Goal: Book appointment/travel/reservation: Book appointment/travel/reservation

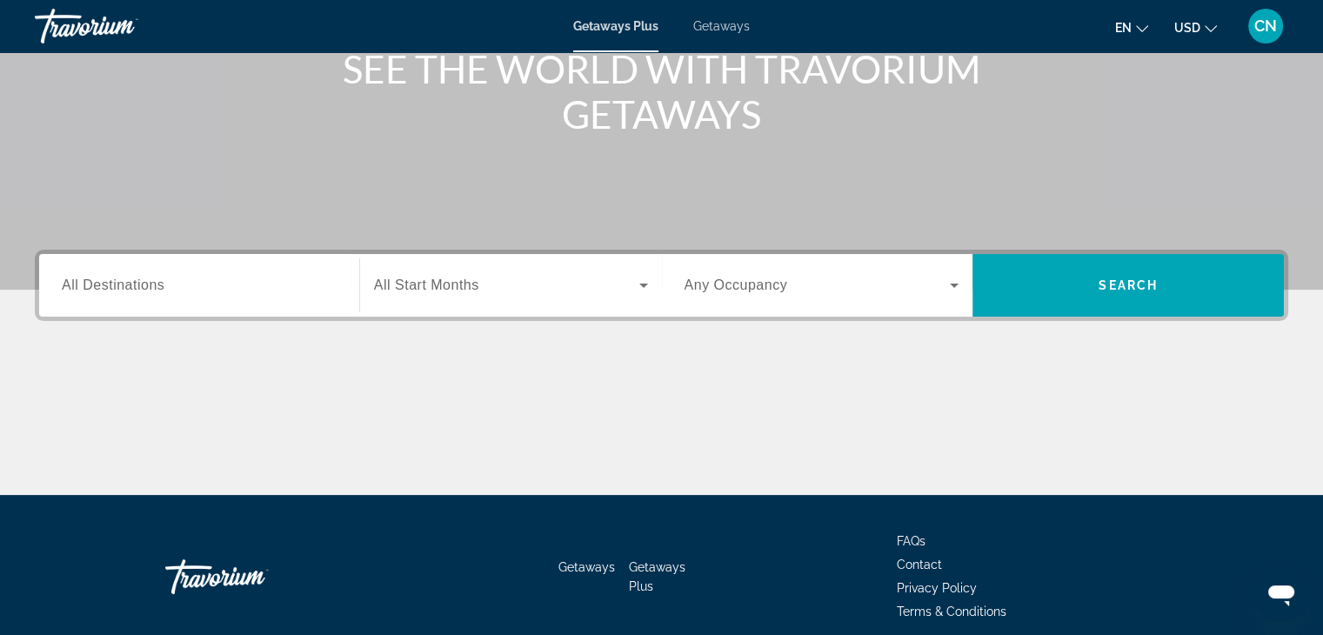
scroll to position [261, 0]
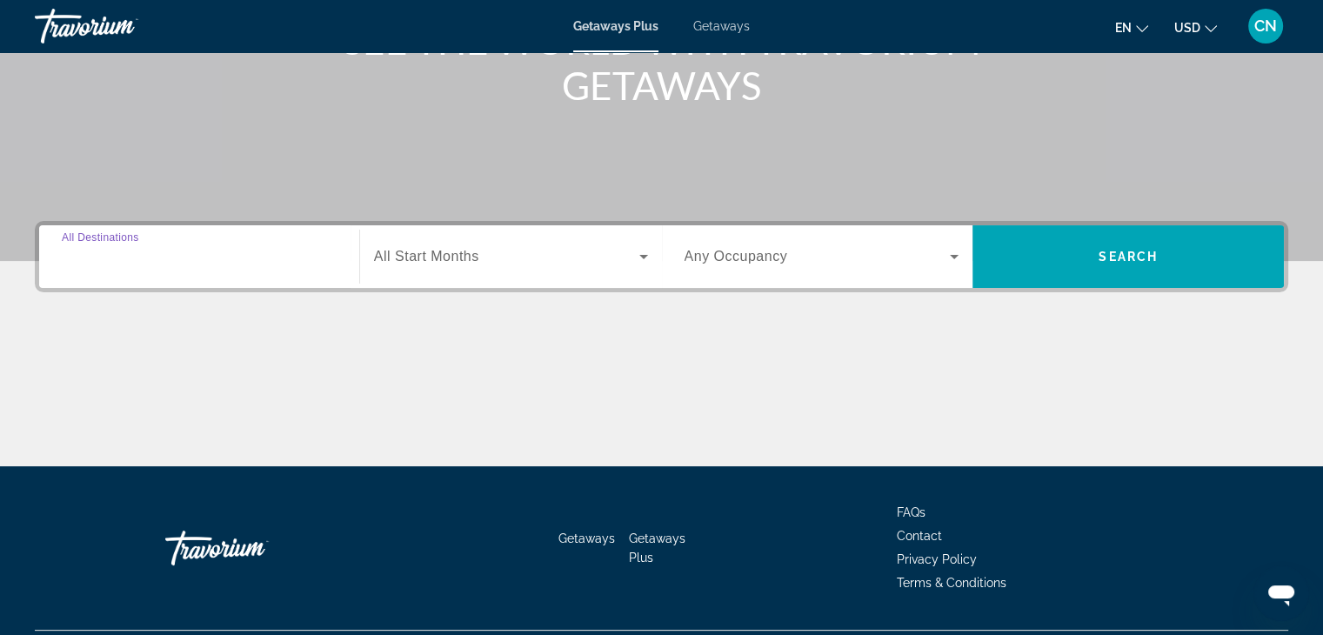
click at [263, 258] on input "Destination All Destinations" at bounding box center [199, 257] width 275 height 21
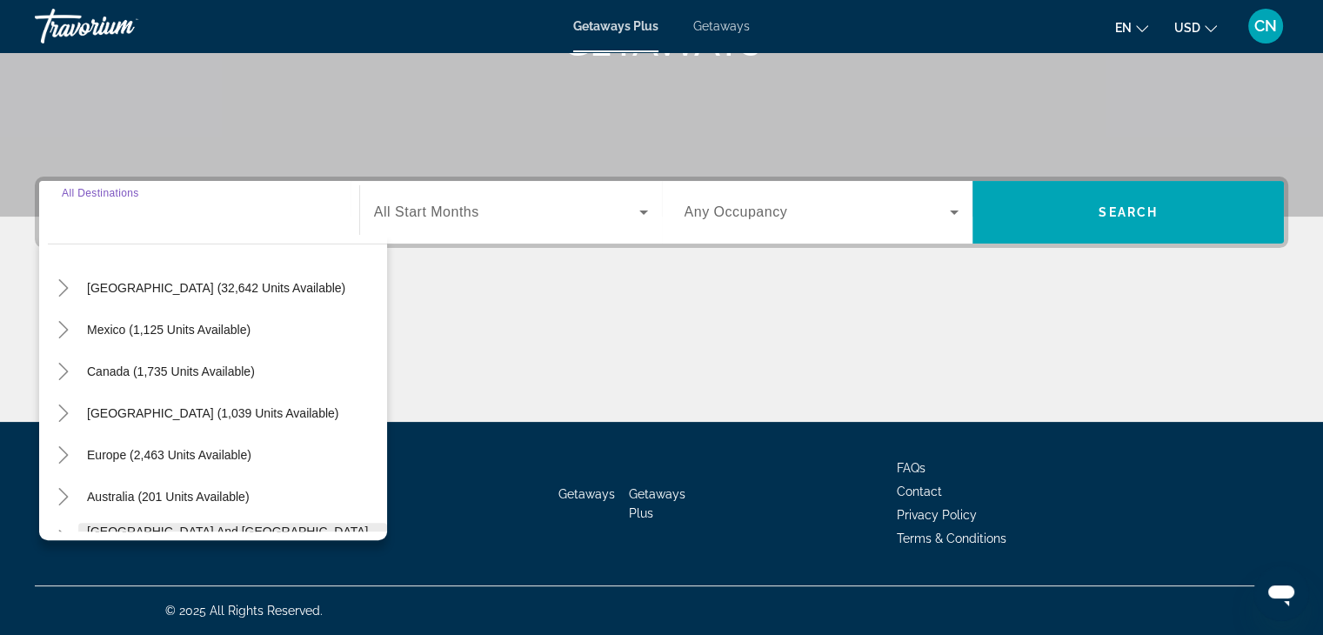
scroll to position [87, 0]
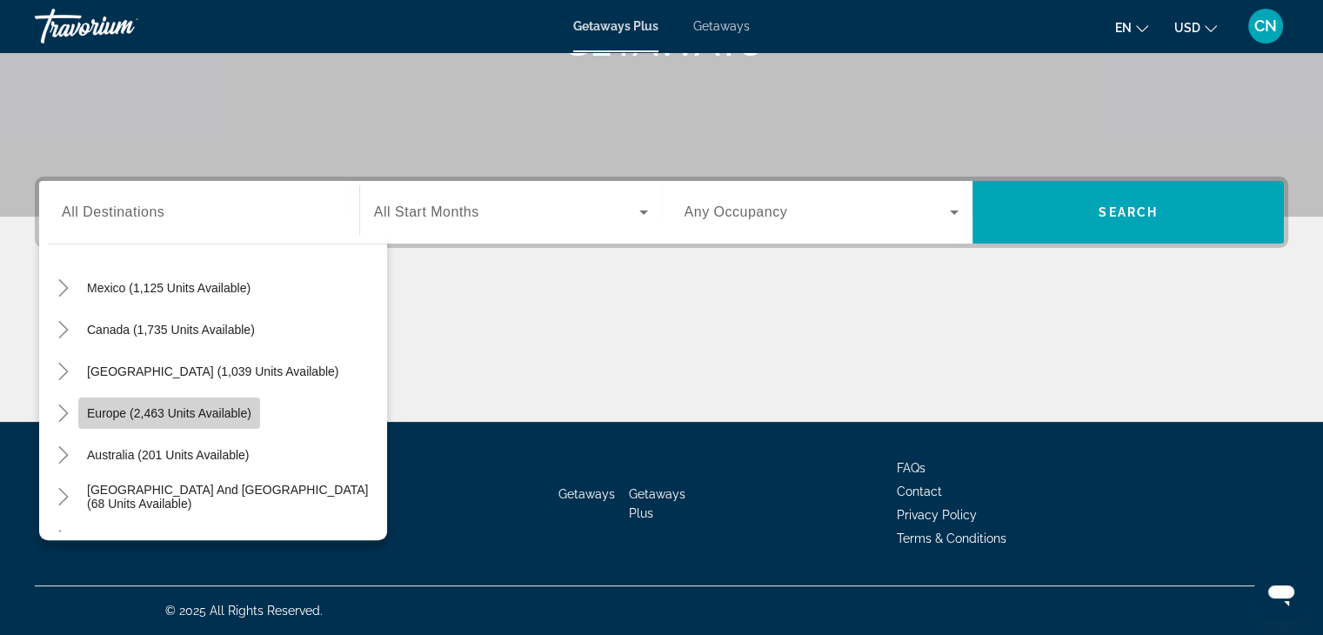
click at [202, 408] on span "Europe (2,463 units available)" at bounding box center [169, 413] width 164 height 14
type input "**********"
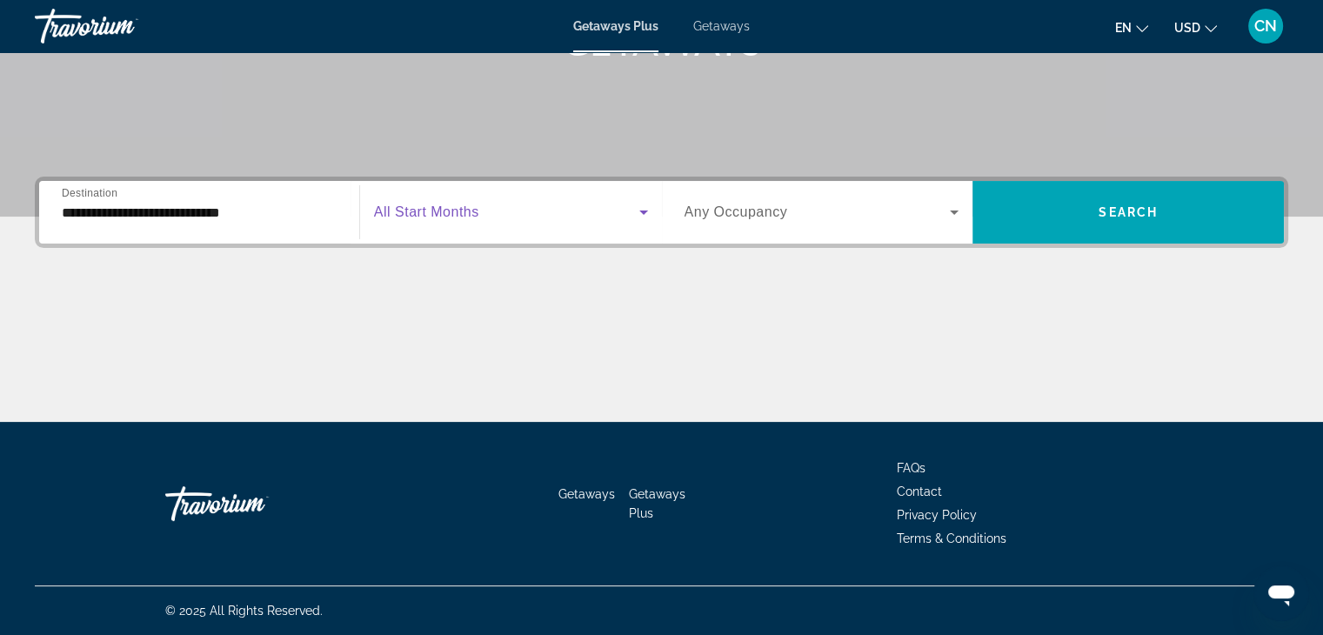
click at [647, 217] on icon "Search widget" at bounding box center [643, 212] width 21 height 21
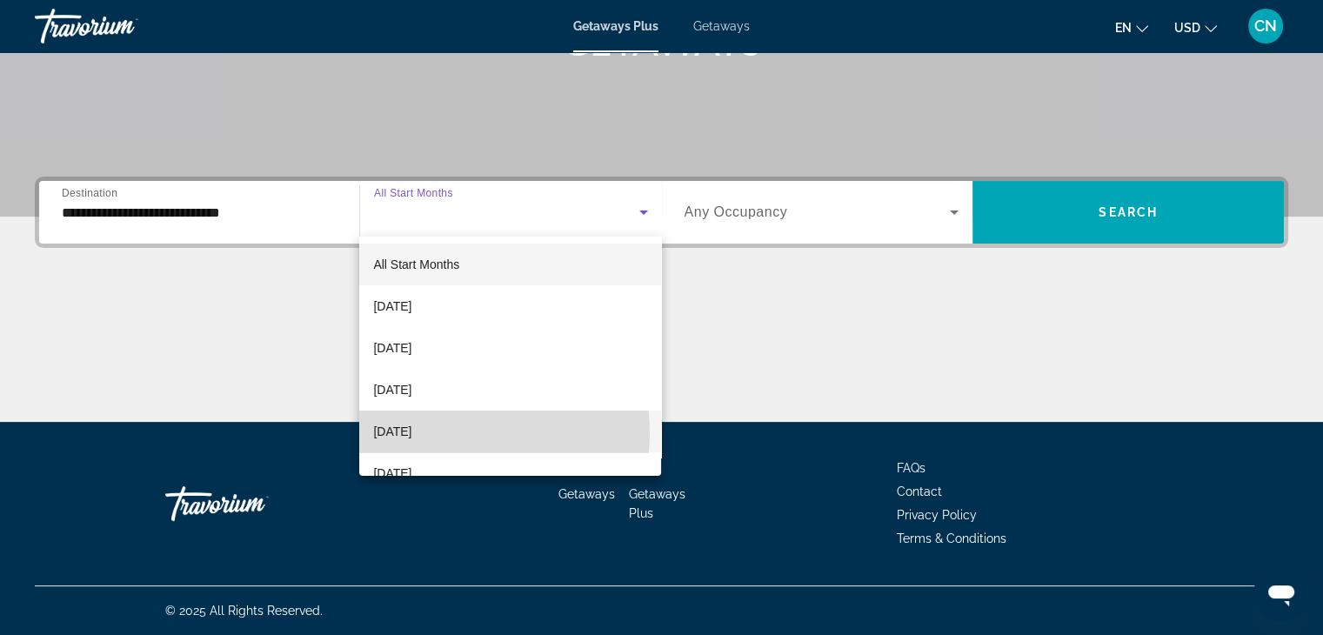
click at [411, 432] on span "[DATE]" at bounding box center [392, 431] width 38 height 21
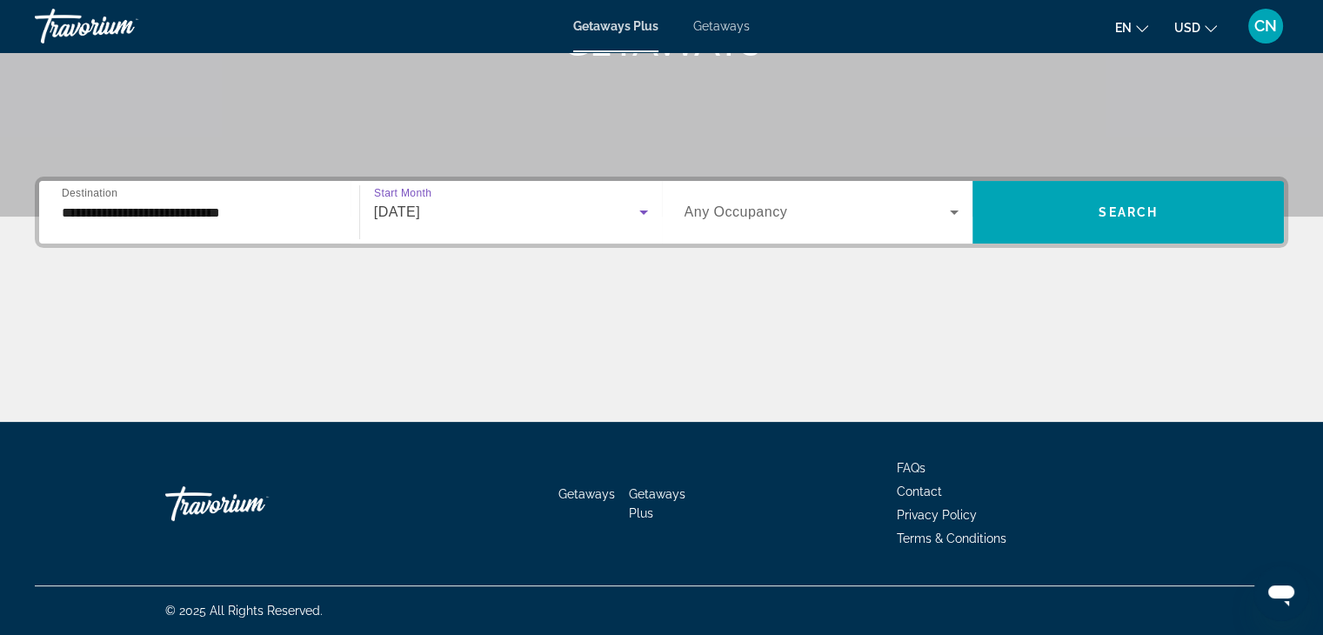
click at [953, 216] on icon "Search widget" at bounding box center [953, 212] width 21 height 21
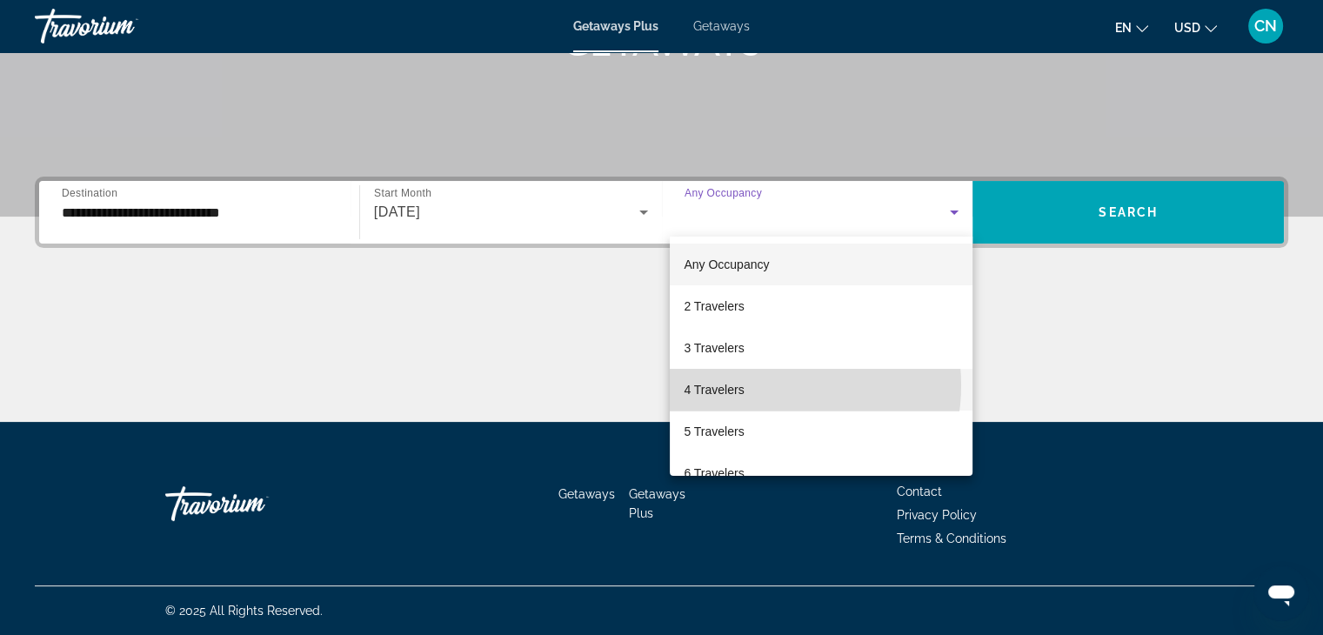
click at [764, 385] on mat-option "4 Travelers" at bounding box center [821, 390] width 303 height 42
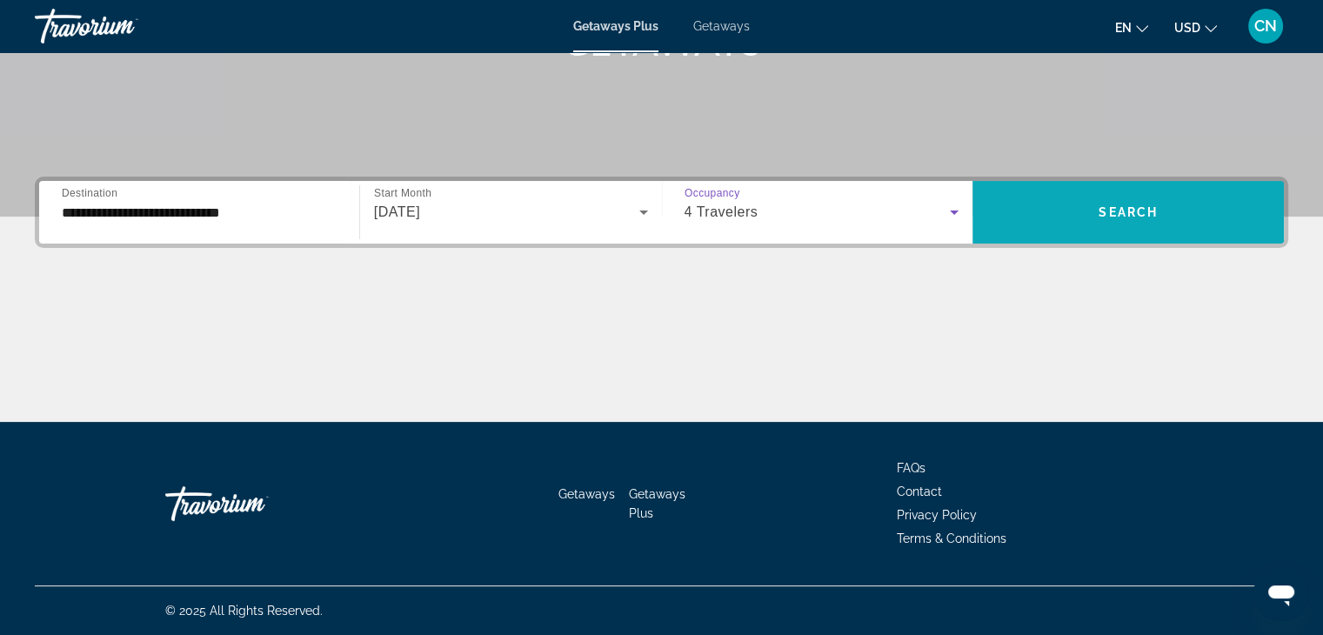
click at [1054, 219] on span "Search widget" at bounding box center [1127, 212] width 311 height 42
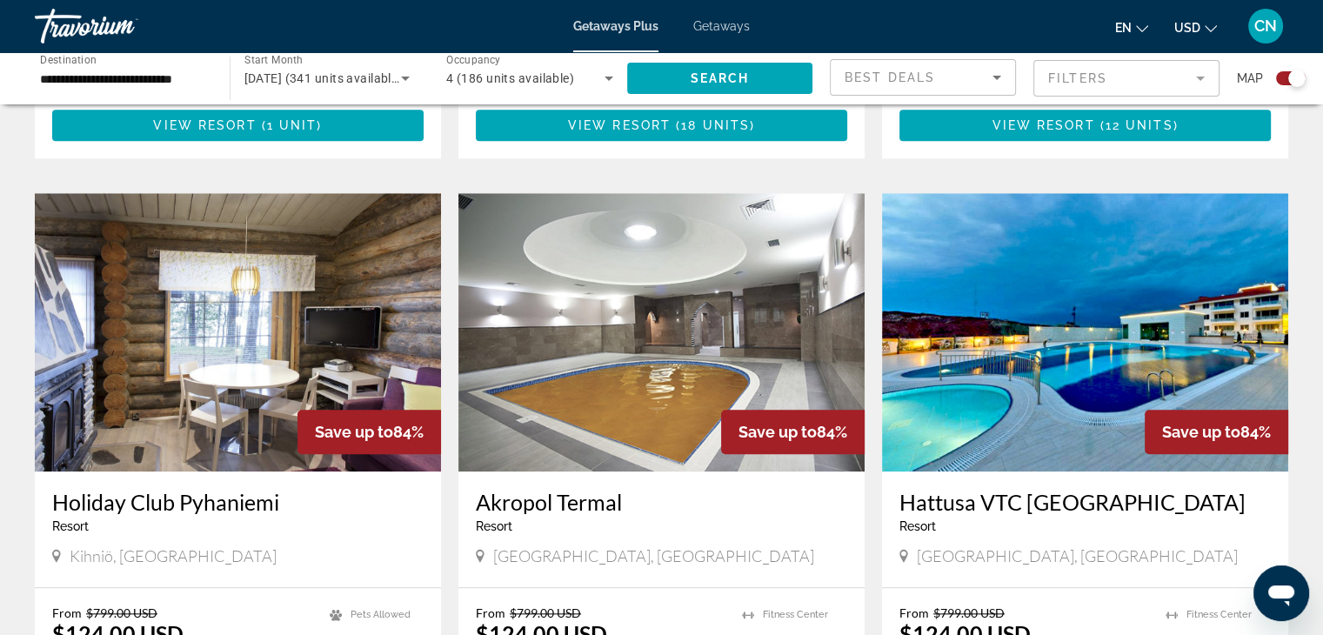
scroll to position [1913, 0]
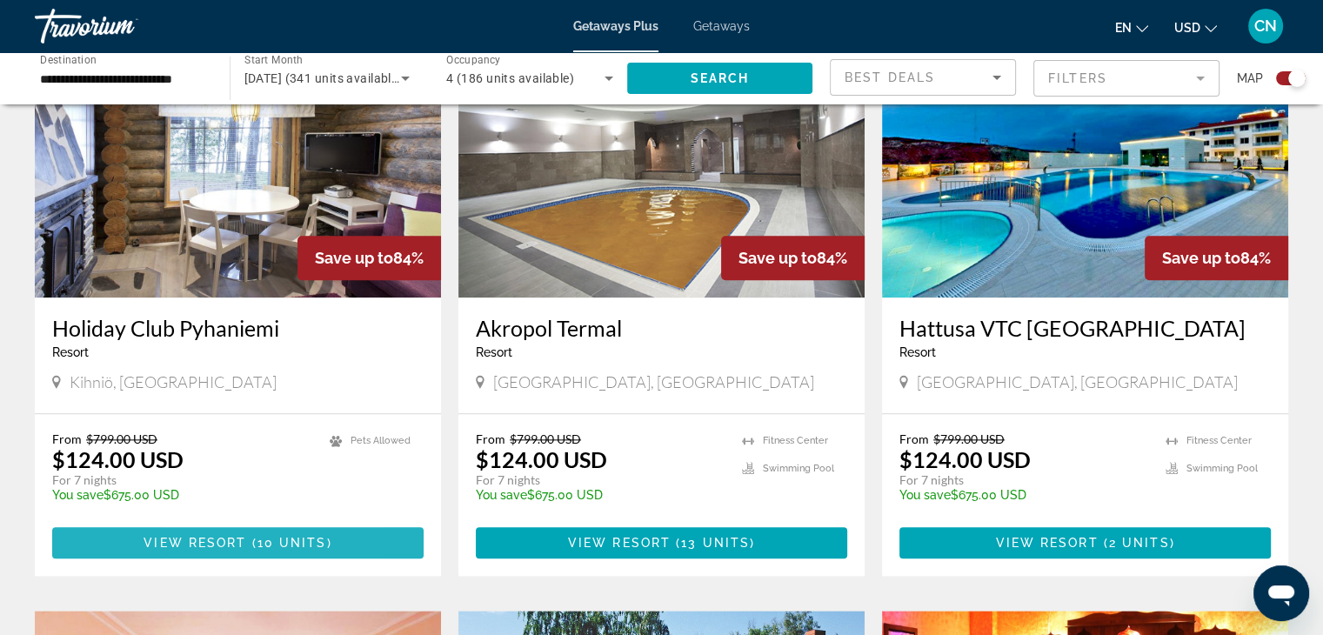
click at [183, 536] on span "View Resort" at bounding box center [194, 543] width 103 height 14
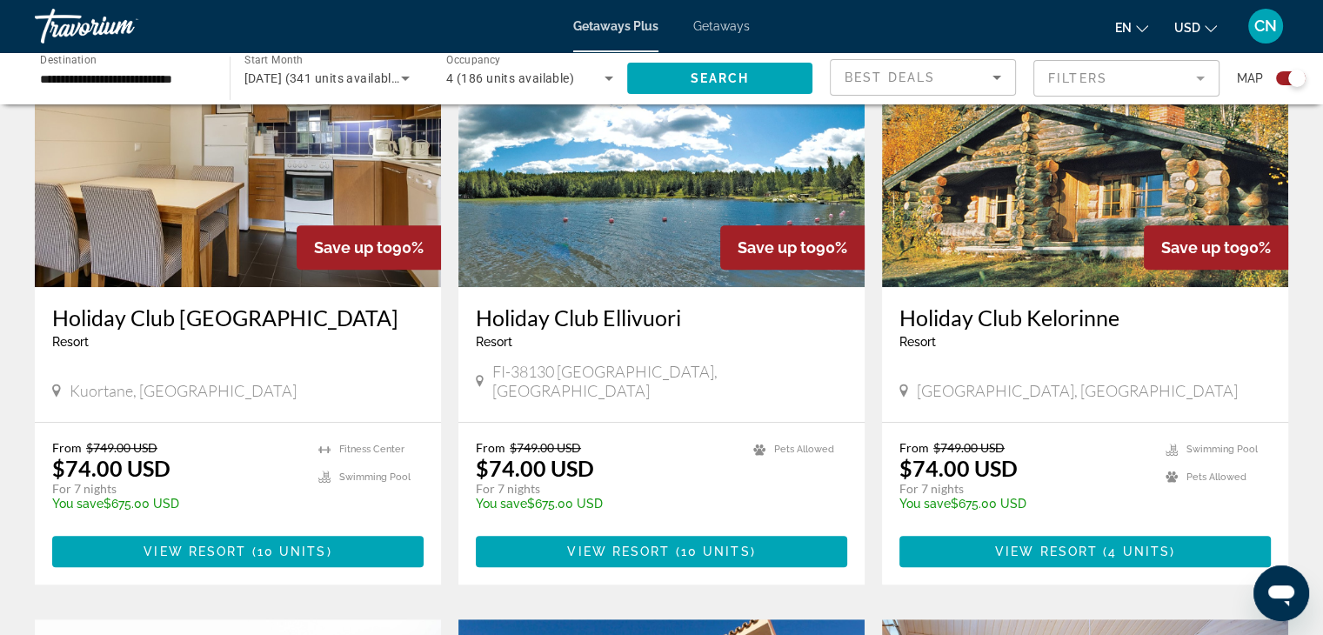
scroll to position [783, 0]
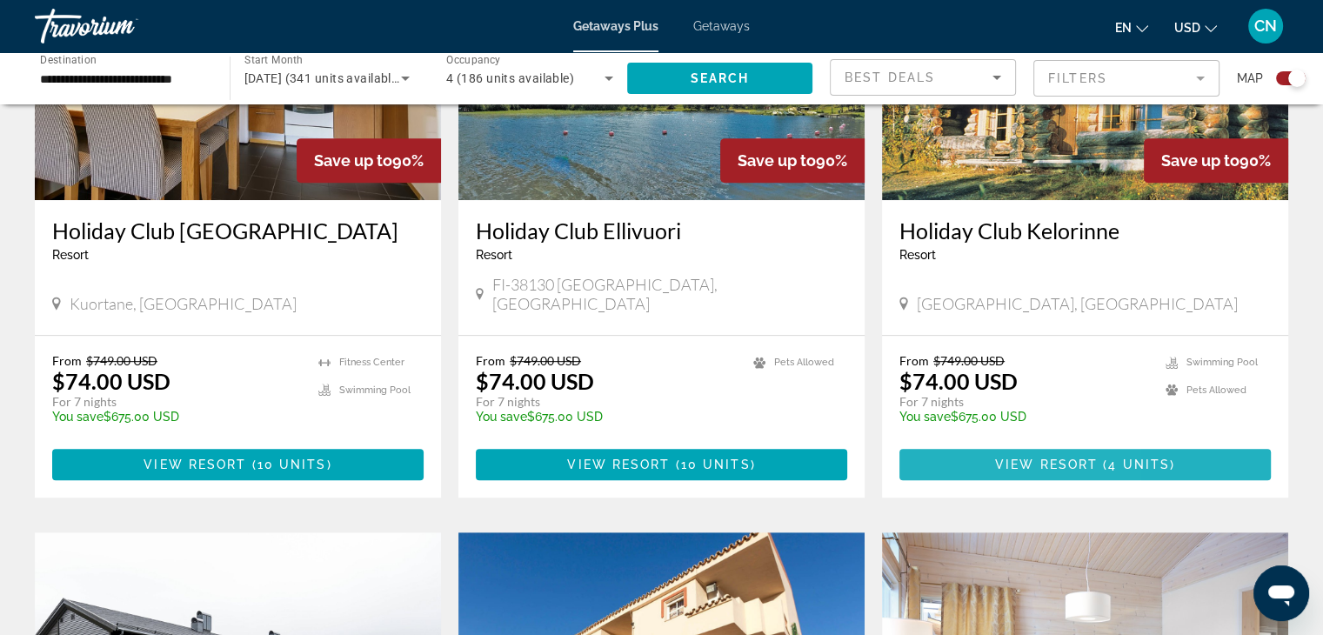
click at [984, 445] on span "Main content" at bounding box center [1084, 464] width 371 height 42
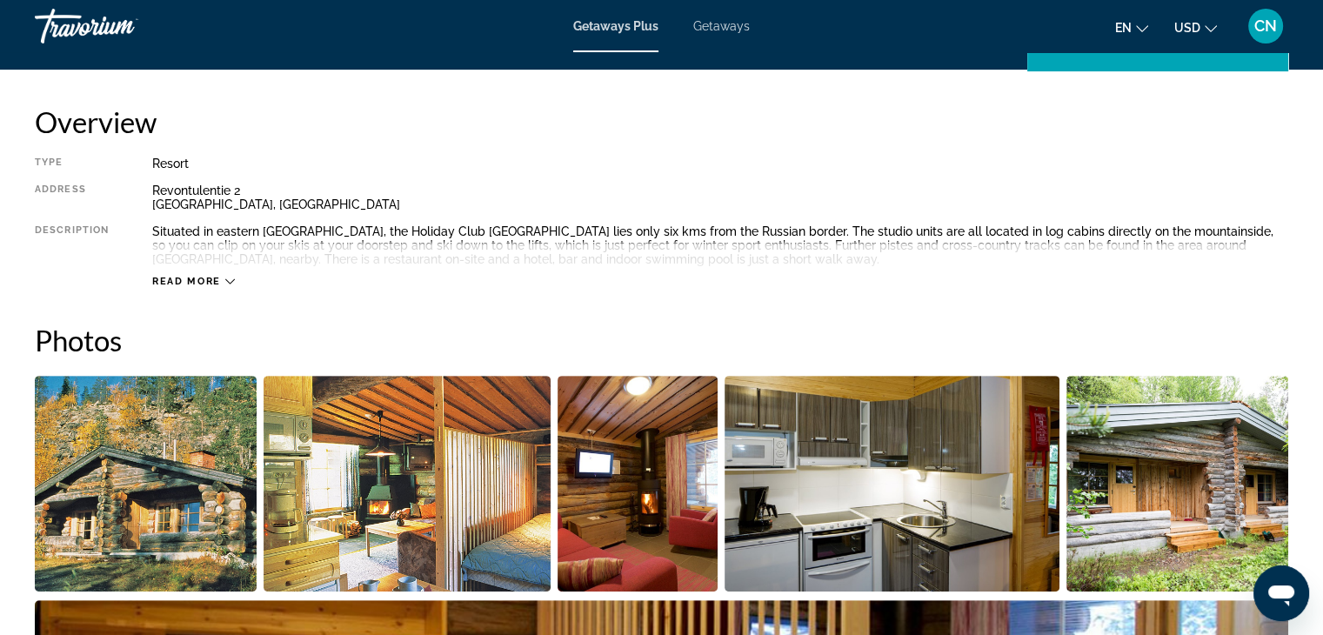
scroll to position [344, 0]
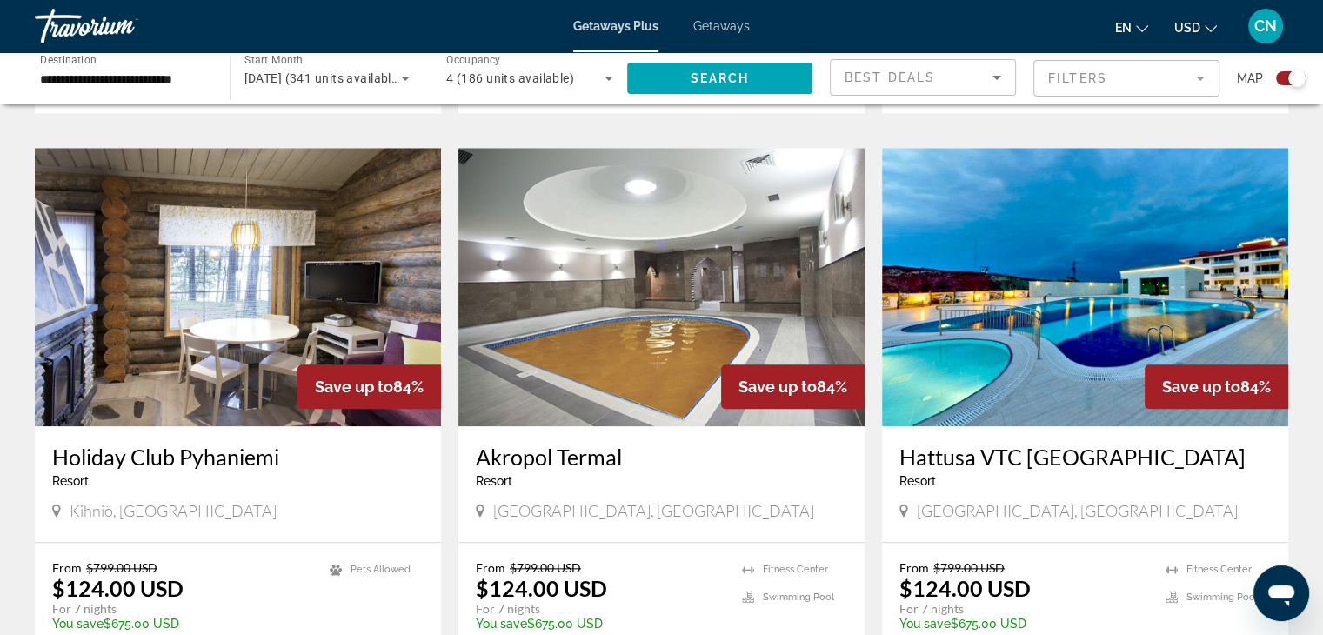
scroll to position [1826, 0]
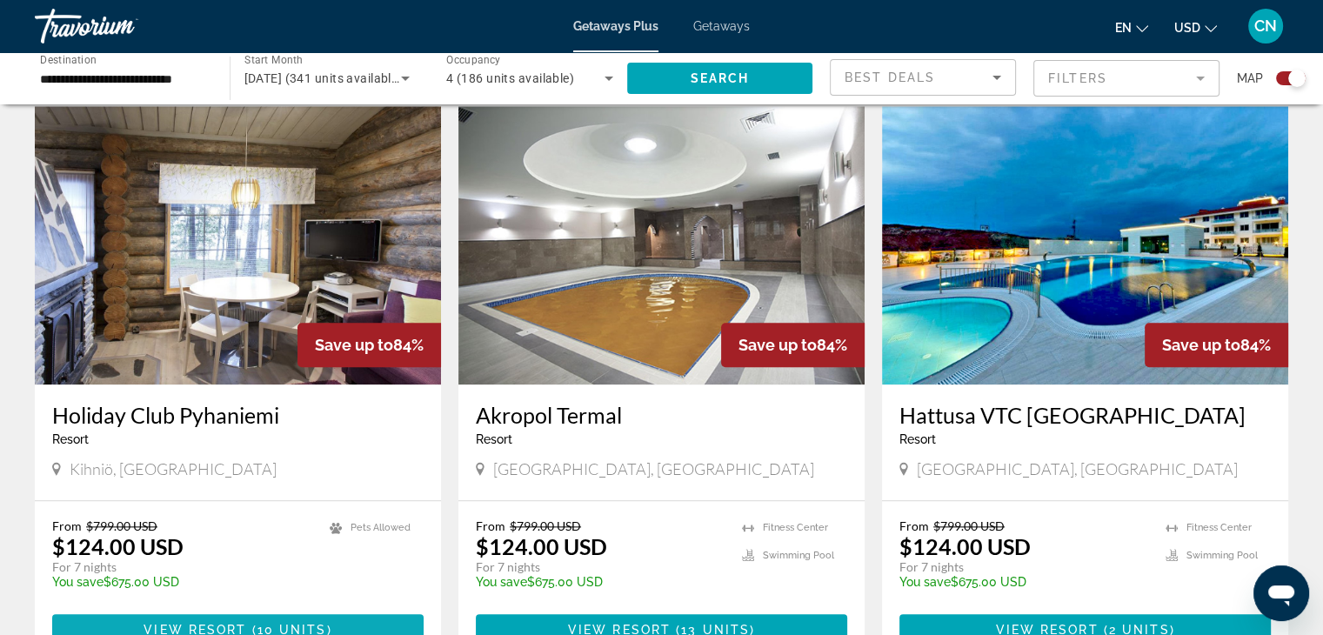
click at [231, 623] on span "View Resort" at bounding box center [194, 630] width 103 height 14
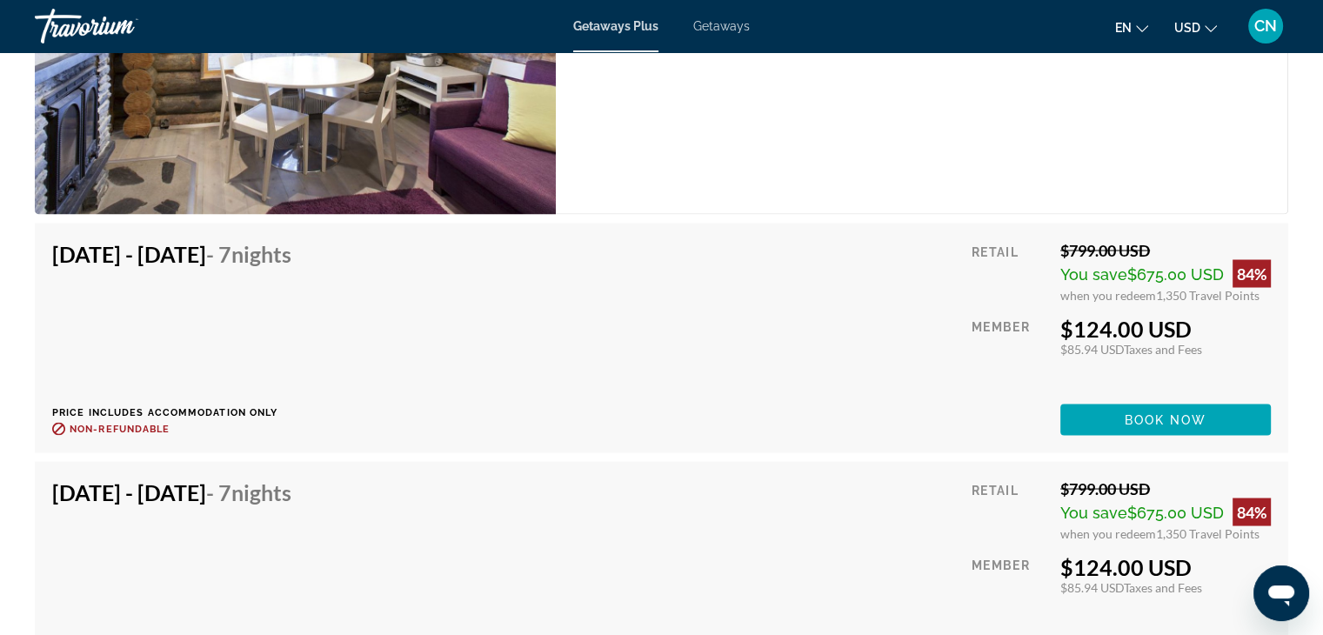
scroll to position [2695, 0]
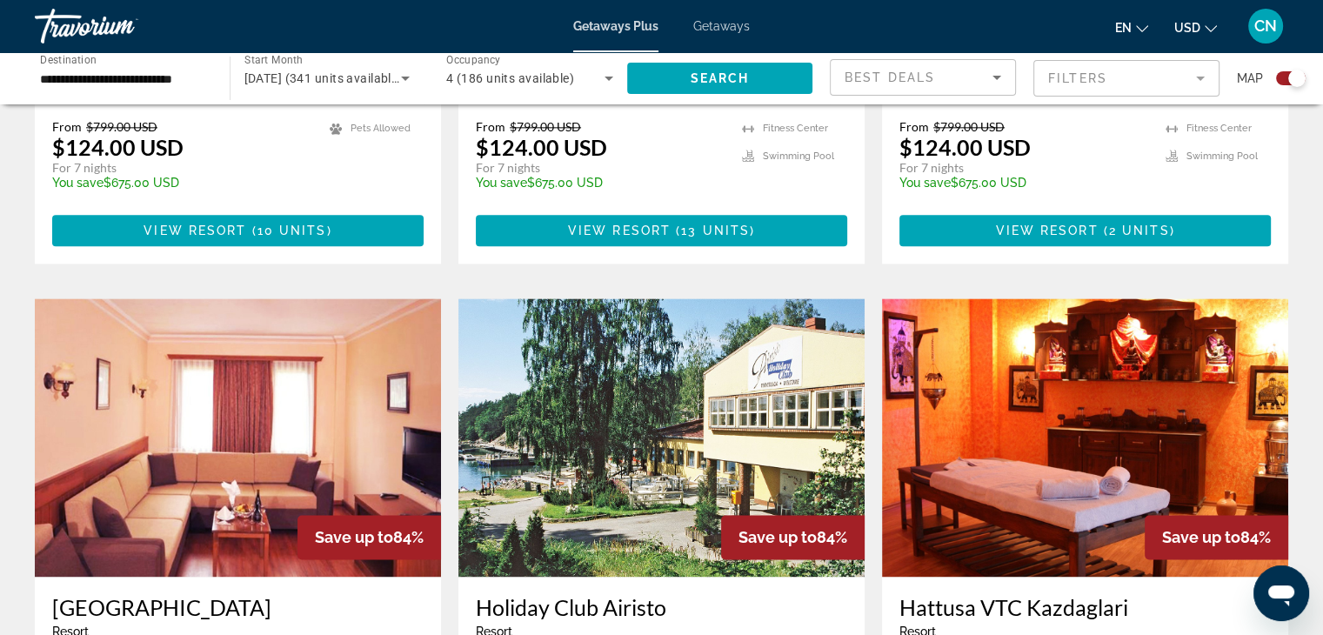
scroll to position [2195, 0]
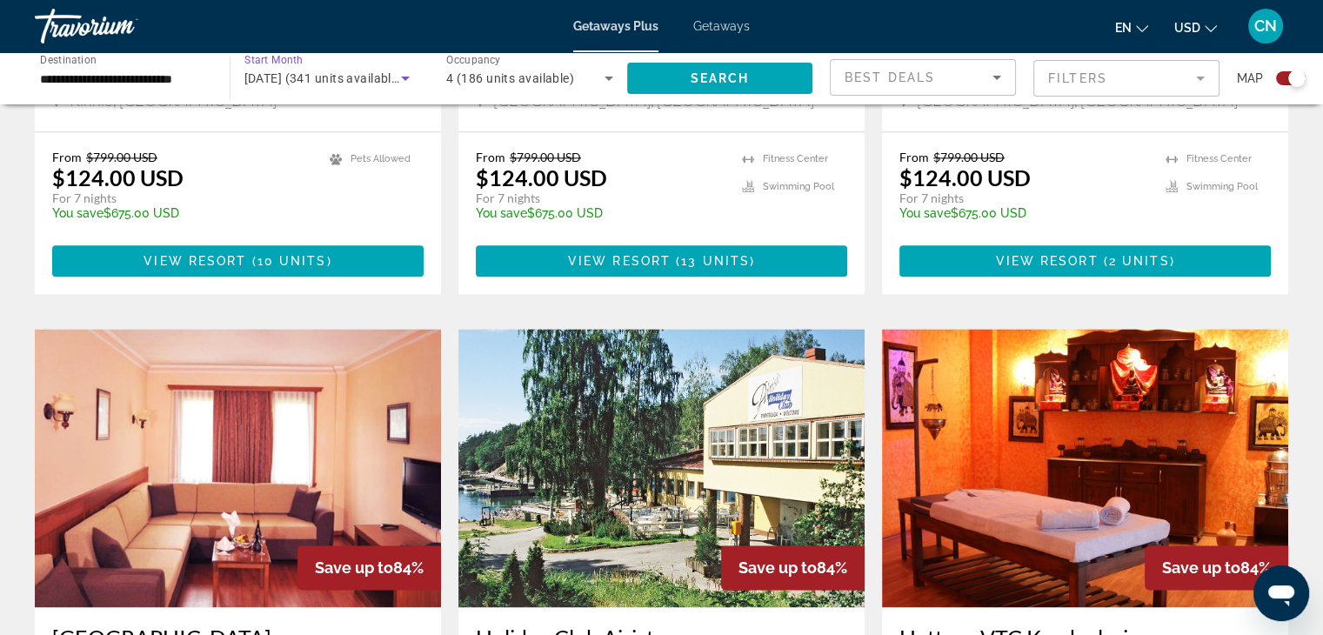
click at [404, 80] on icon "Search widget" at bounding box center [405, 79] width 9 height 4
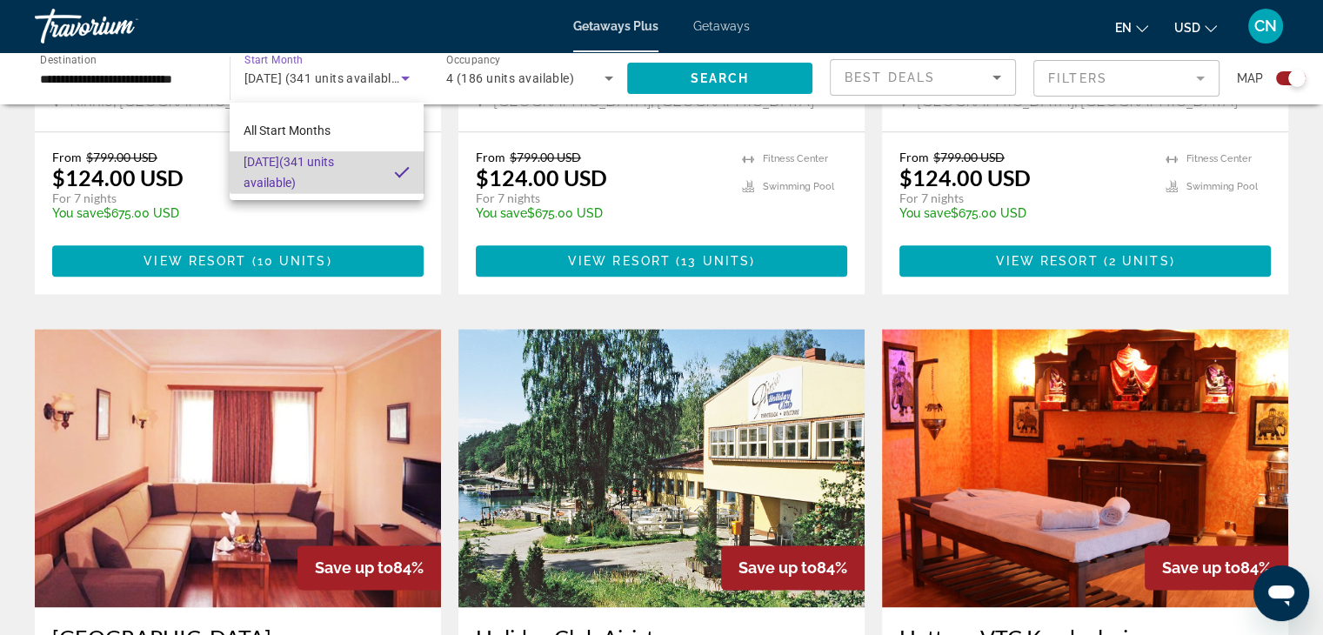
click at [353, 162] on span "[DATE] (341 units available)" at bounding box center [311, 172] width 137 height 42
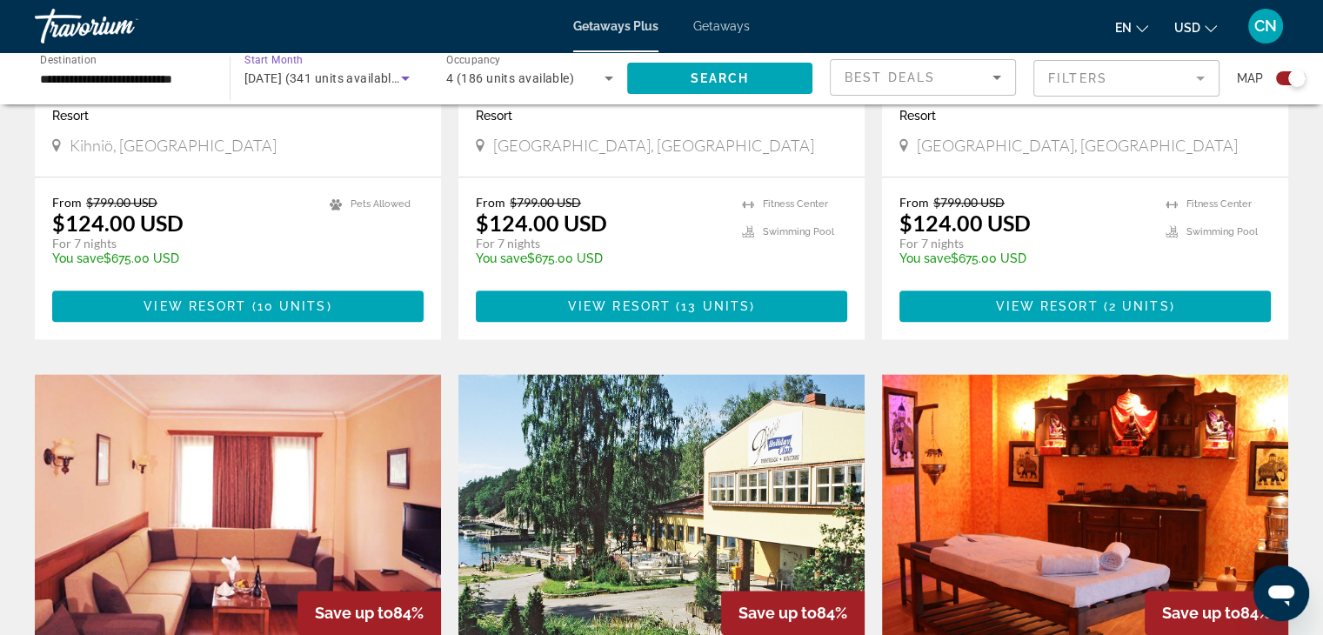
scroll to position [2108, 0]
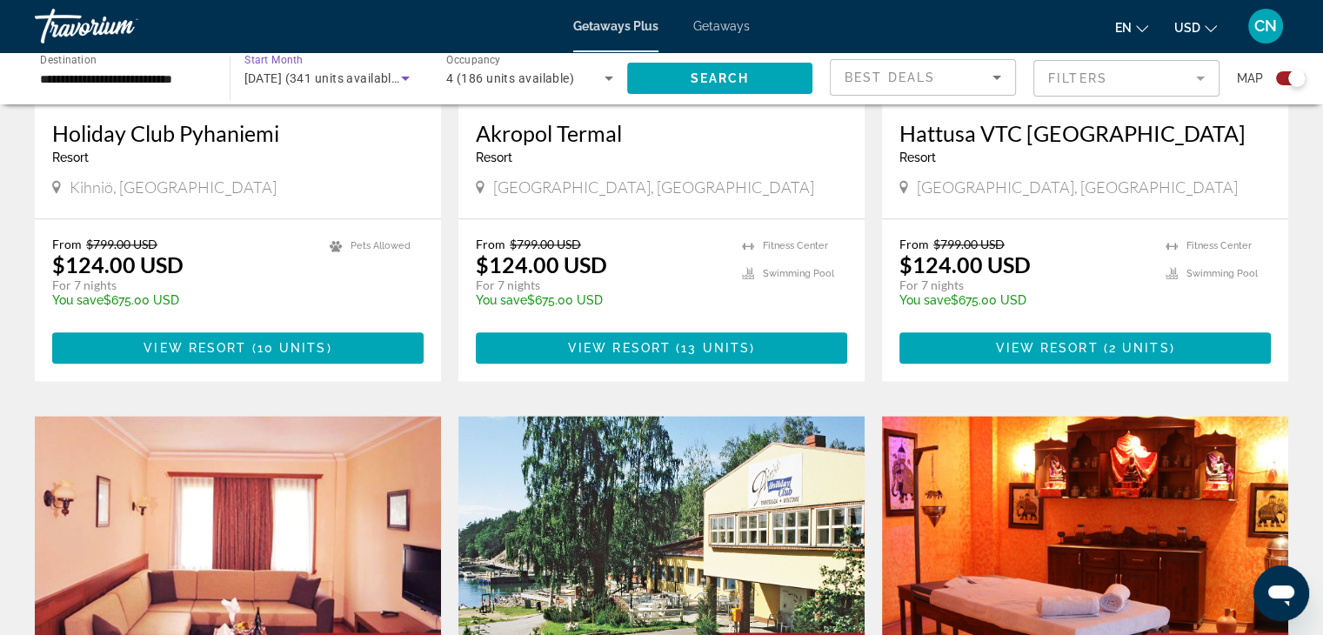
click at [1002, 84] on icon "Sort by" at bounding box center [996, 77] width 21 height 21
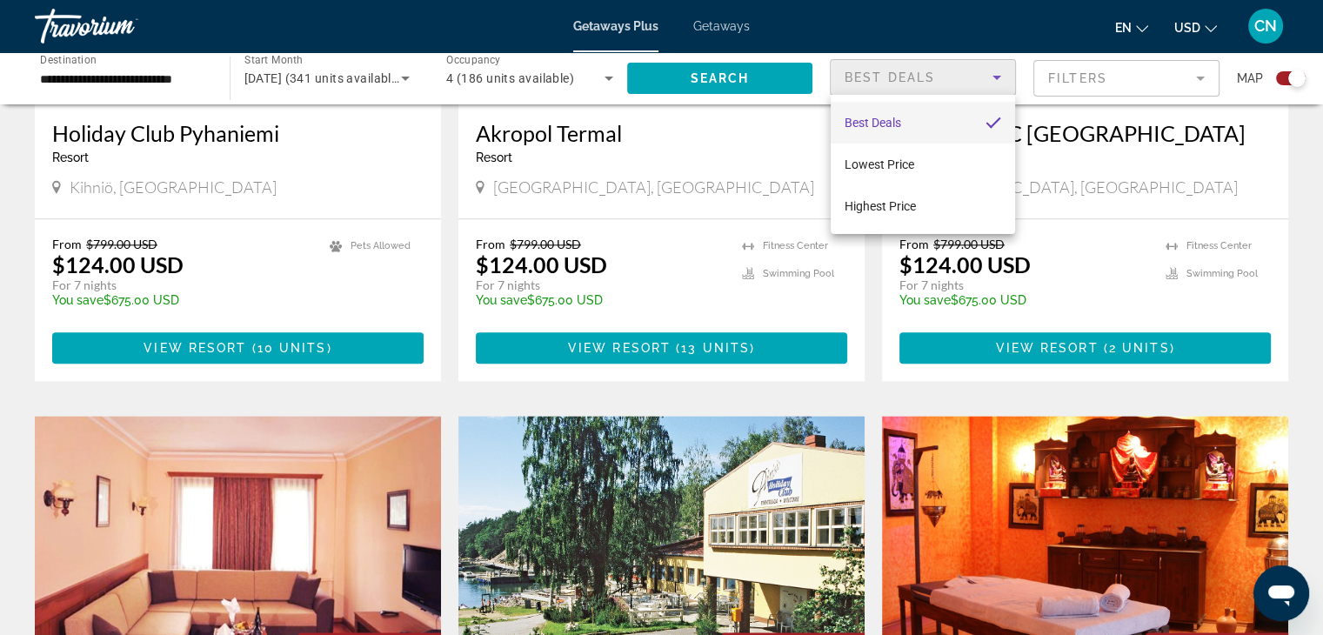
click at [1085, 156] on div at bounding box center [661, 317] width 1323 height 635
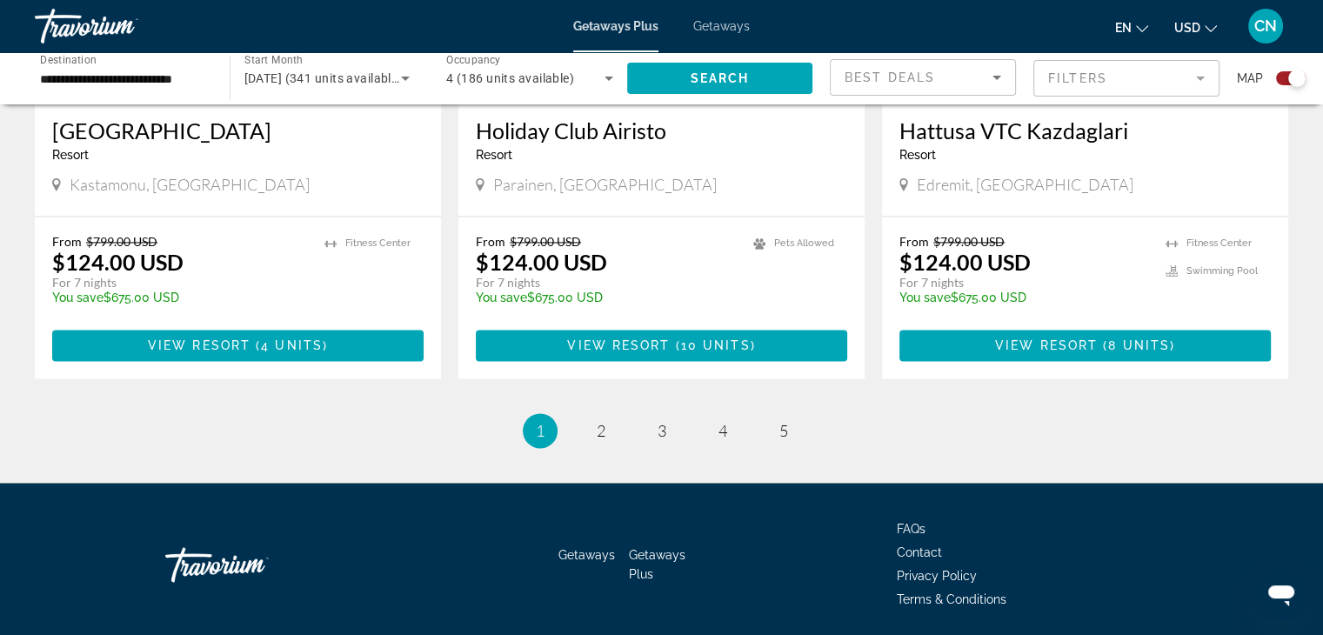
scroll to position [2716, 0]
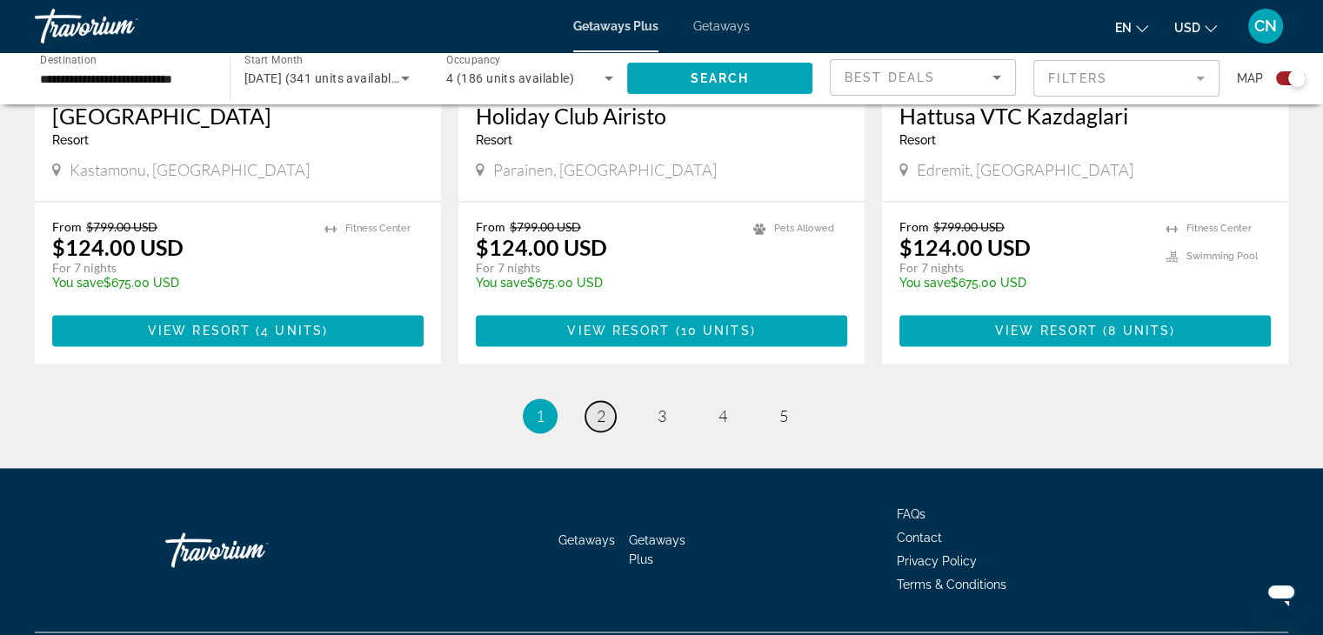
click at [596, 401] on link "page 2" at bounding box center [600, 416] width 30 height 30
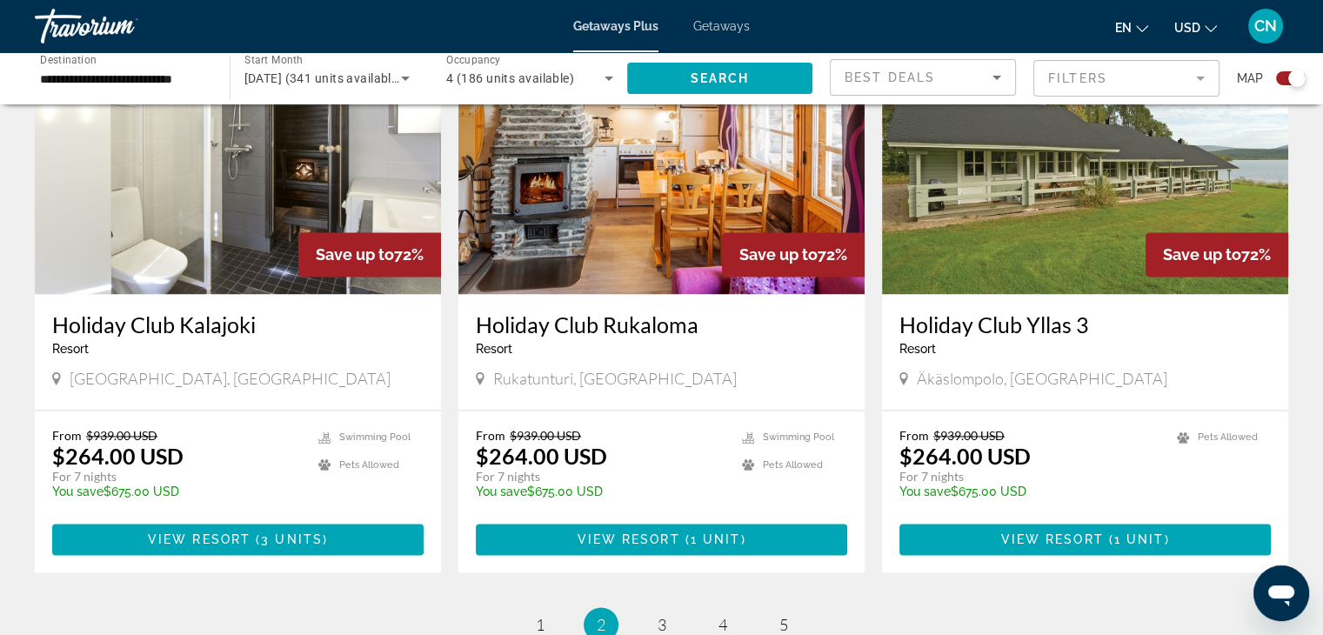
scroll to position [2435, 0]
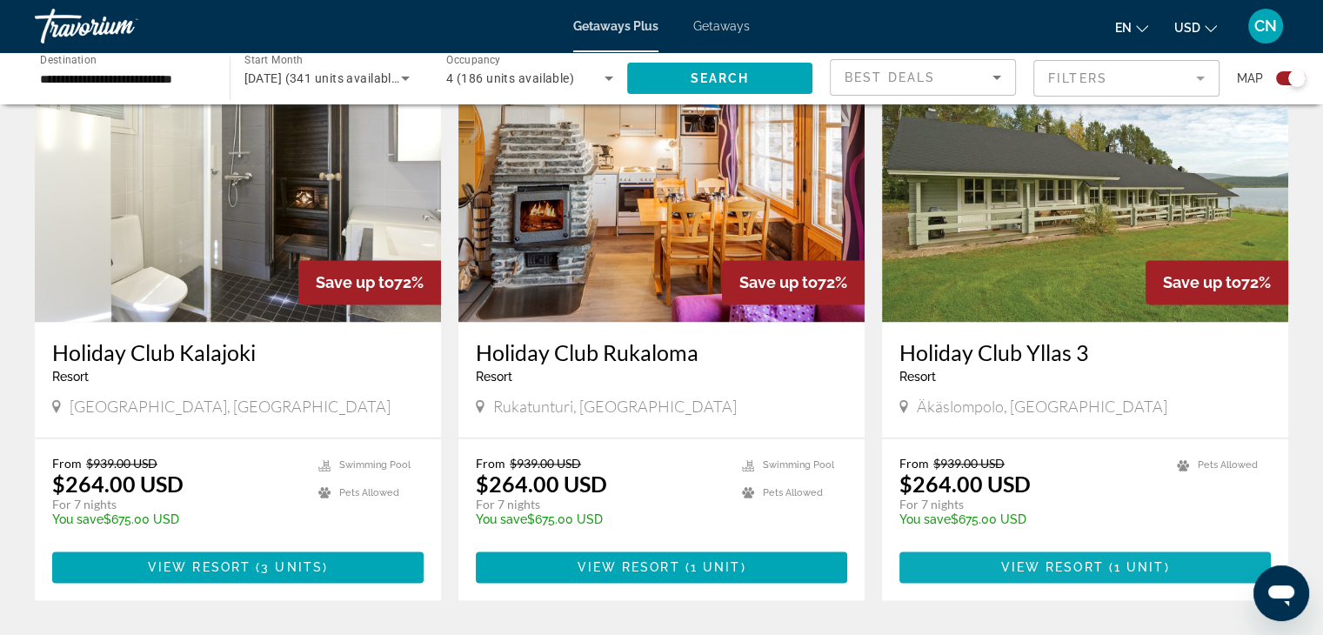
click at [1003, 564] on span "View Resort" at bounding box center [1051, 567] width 103 height 14
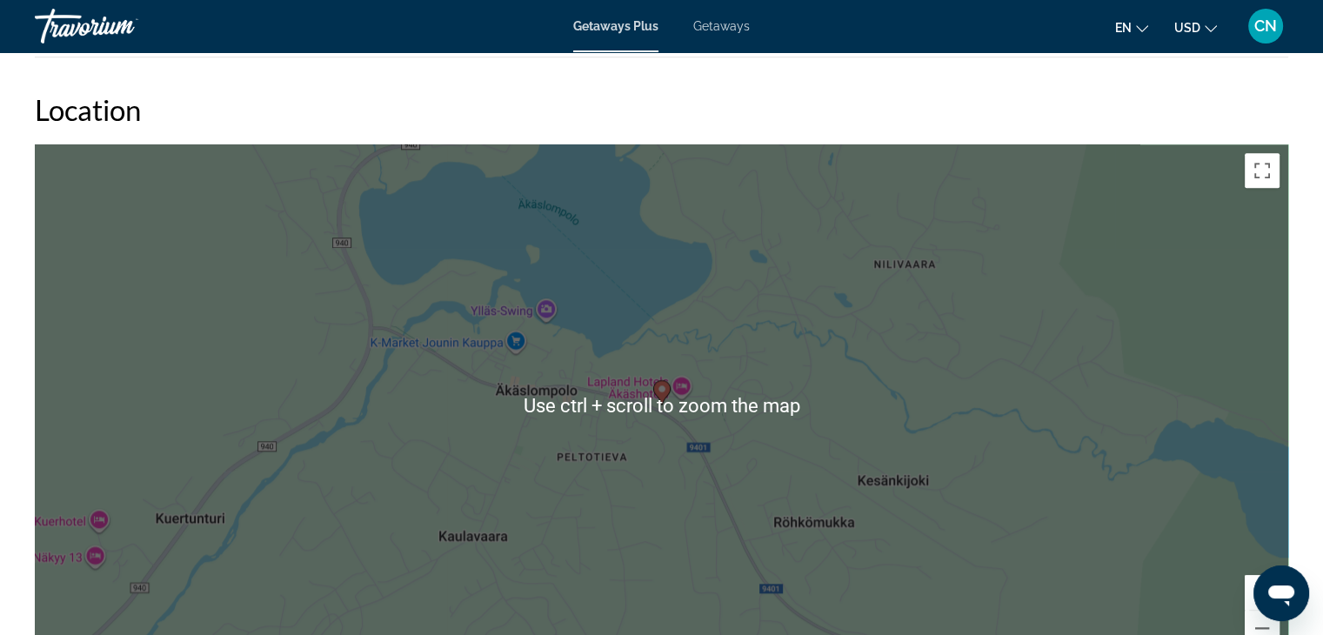
scroll to position [1770, 0]
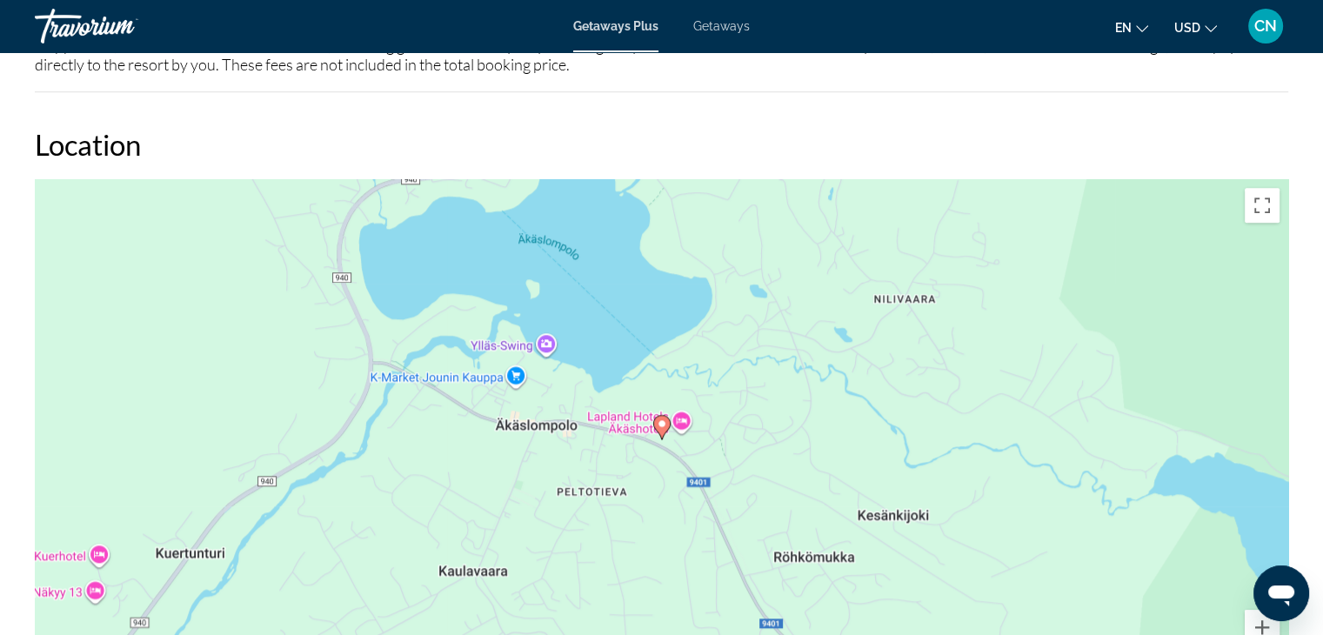
click at [943, 491] on div "To activate drag with keyboard, press Alt + Enter. Once in keyboard drag state,…" at bounding box center [661, 440] width 1253 height 522
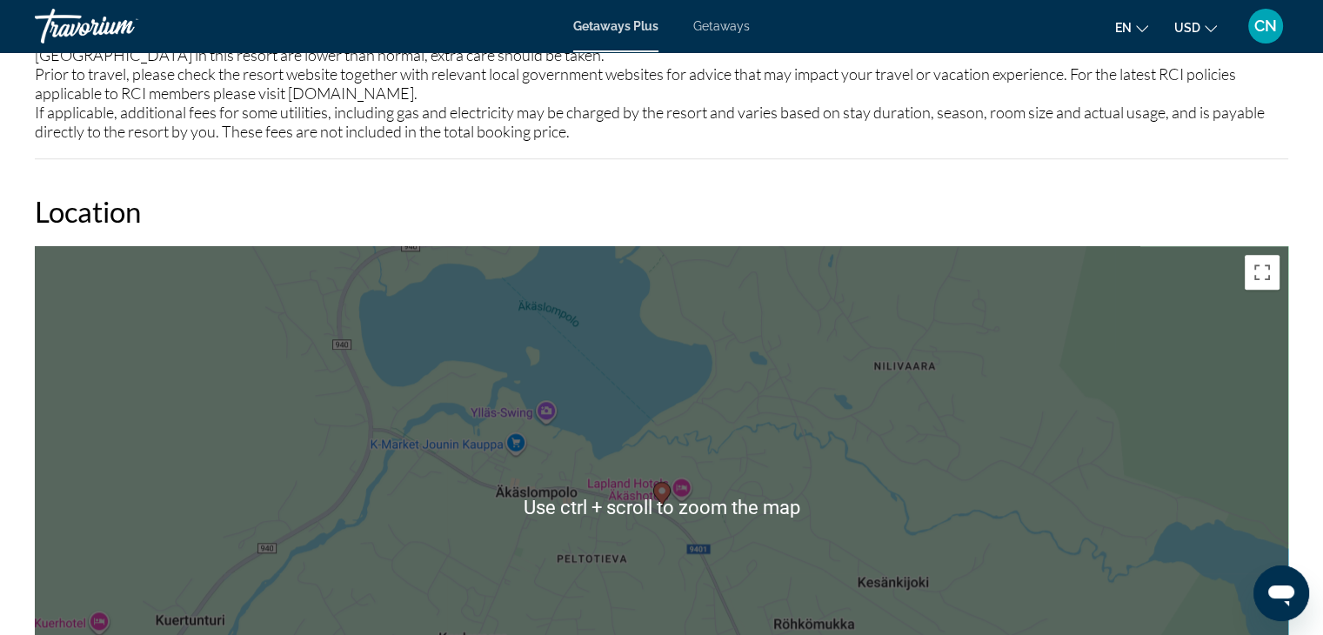
scroll to position [1683, 0]
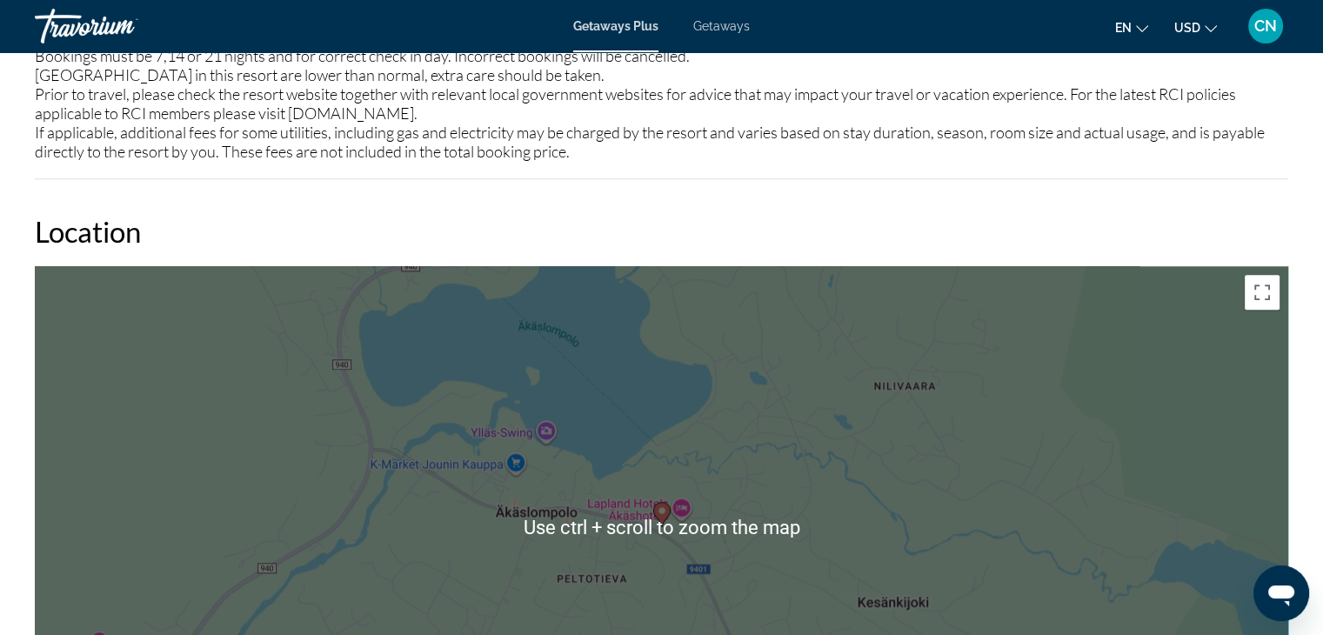
click at [873, 501] on div "To activate drag with keyboard, press Alt + Enter. Once in keyboard drag state,…" at bounding box center [661, 527] width 1253 height 522
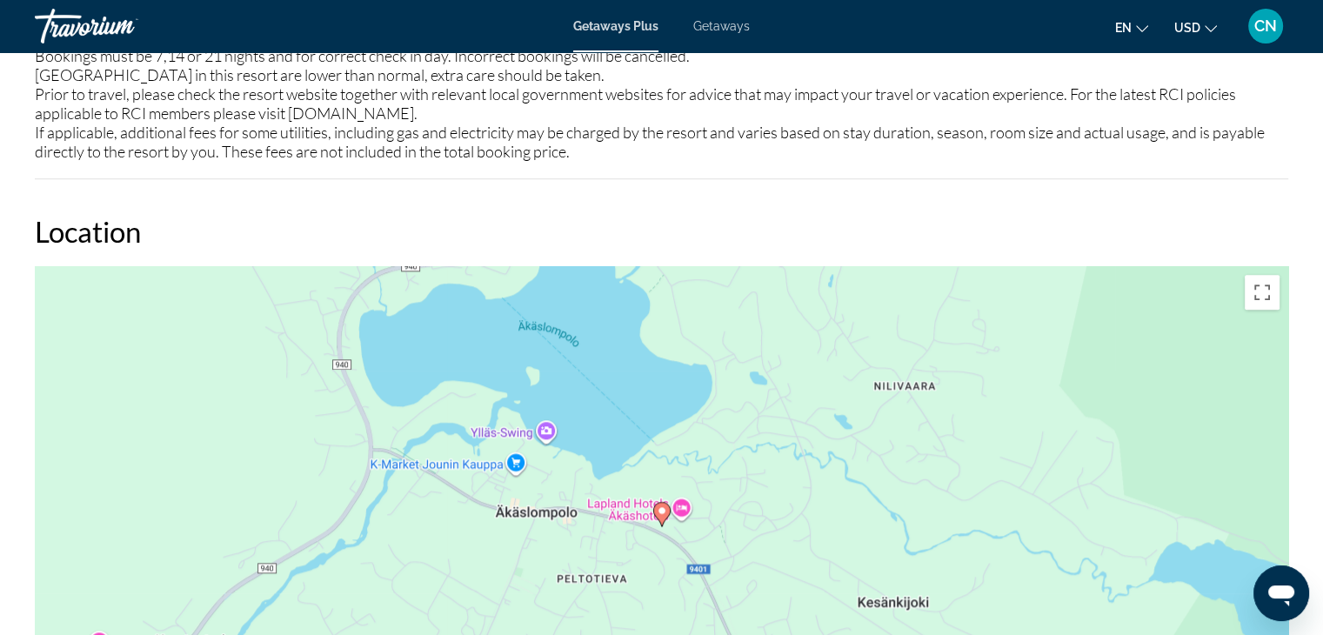
click at [734, 474] on div "To activate drag with keyboard, press Alt + Enter. Once in keyboard drag state,…" at bounding box center [661, 527] width 1253 height 522
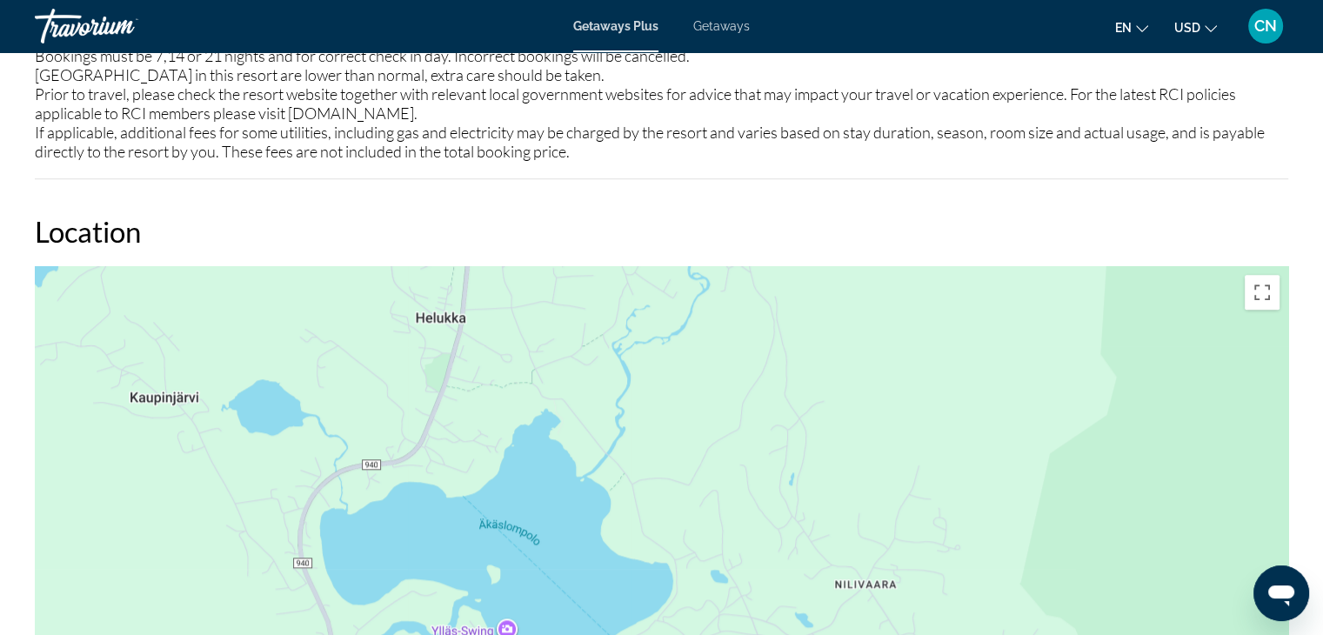
drag, startPoint x: 723, startPoint y: 422, endPoint x: 673, endPoint y: 646, distance: 229.9
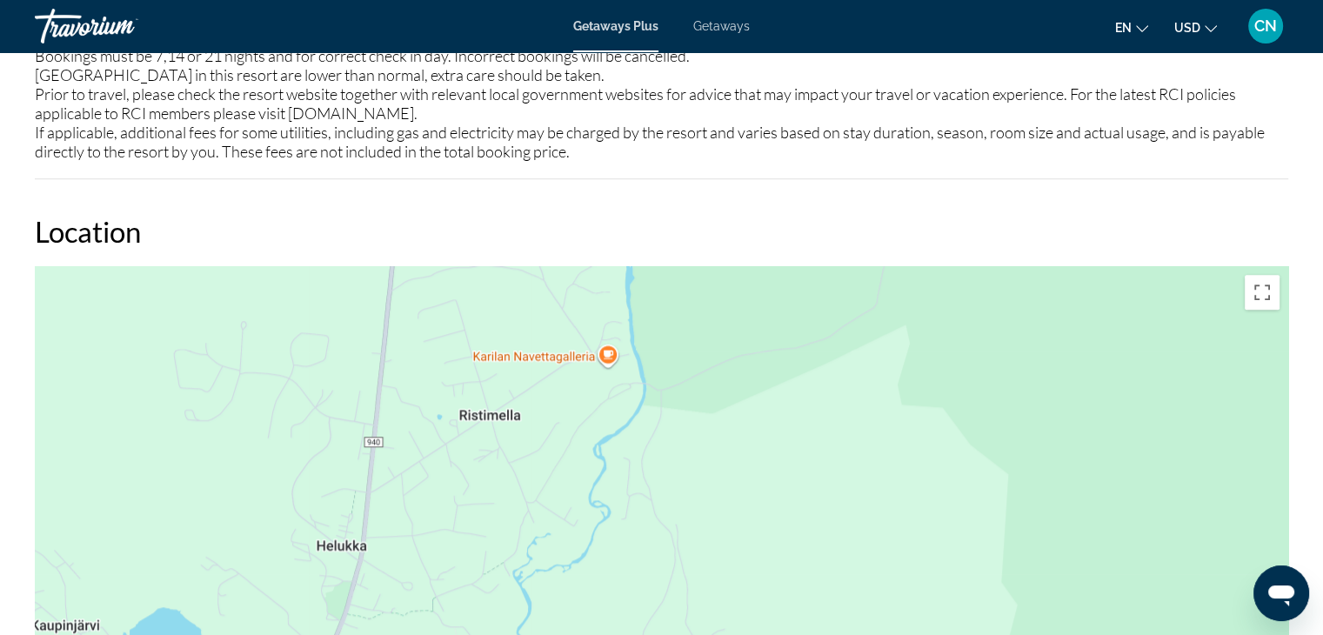
drag, startPoint x: 693, startPoint y: 451, endPoint x: 625, endPoint y: 658, distance: 217.8
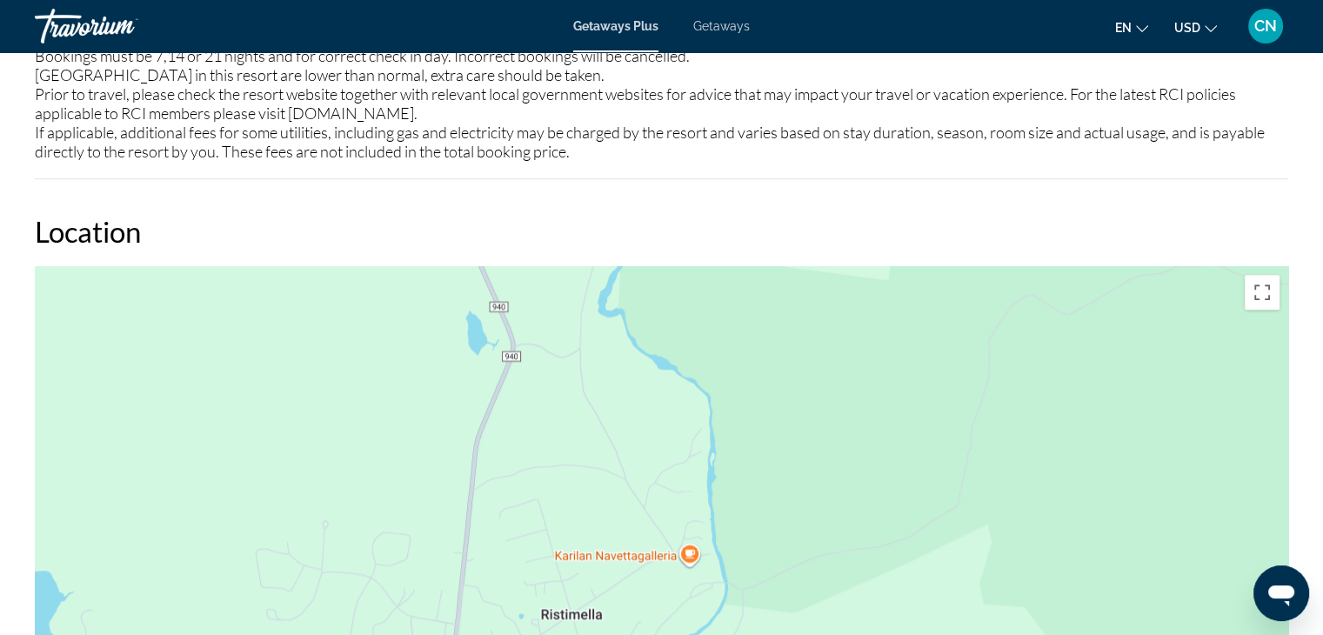
drag, startPoint x: 608, startPoint y: 411, endPoint x: 672, endPoint y: 606, distance: 205.1
click at [674, 611] on div "Main content" at bounding box center [661, 527] width 1253 height 522
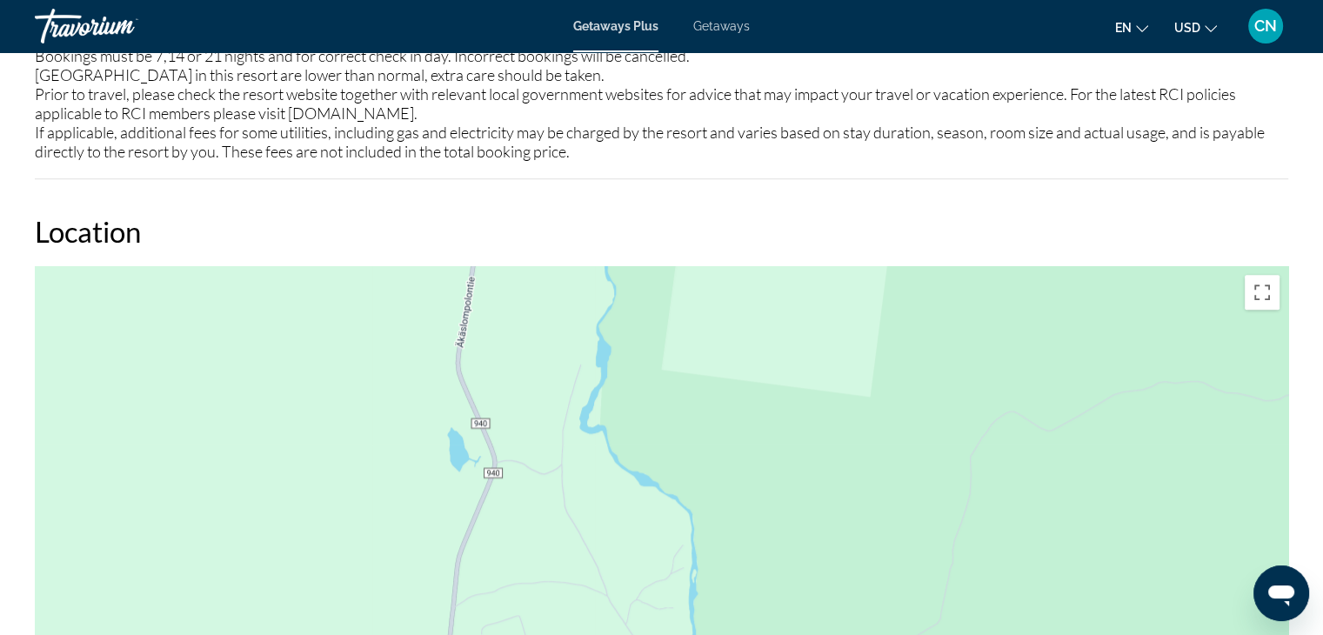
drag, startPoint x: 541, startPoint y: 417, endPoint x: 522, endPoint y: 540, distance: 124.1
click at [522, 540] on div "Main content" at bounding box center [661, 527] width 1253 height 522
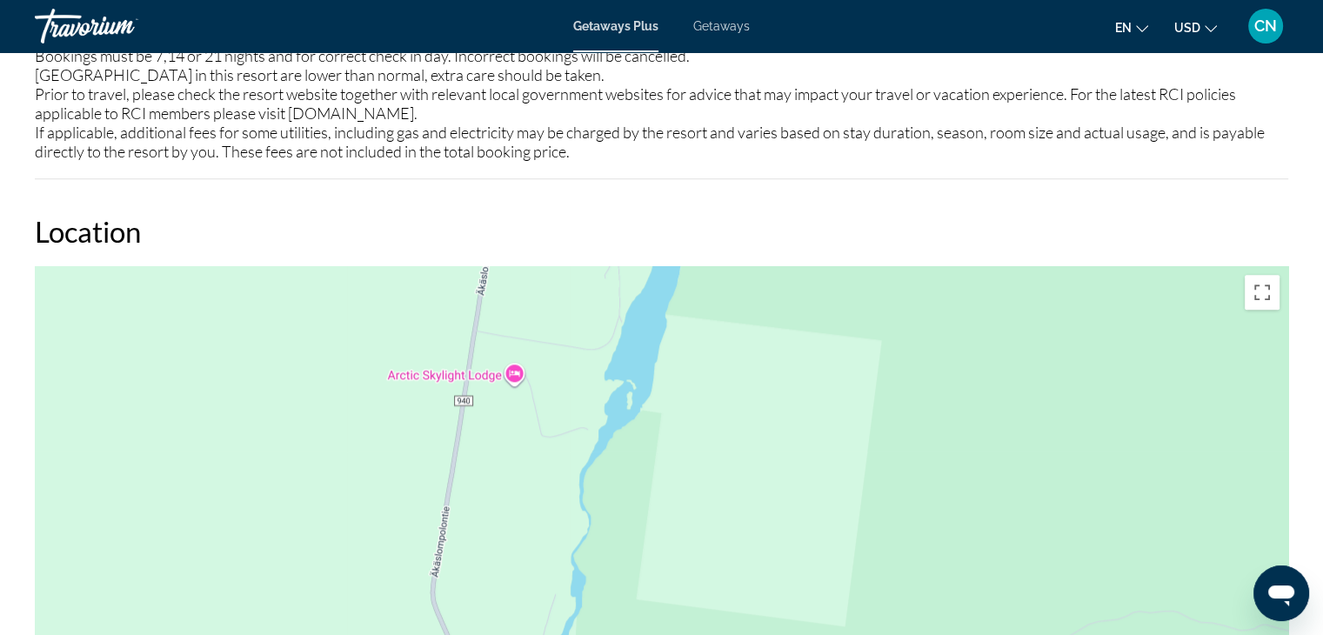
drag, startPoint x: 470, startPoint y: 350, endPoint x: 439, endPoint y: 553, distance: 205.7
click at [443, 581] on div "Main content" at bounding box center [661, 527] width 1253 height 522
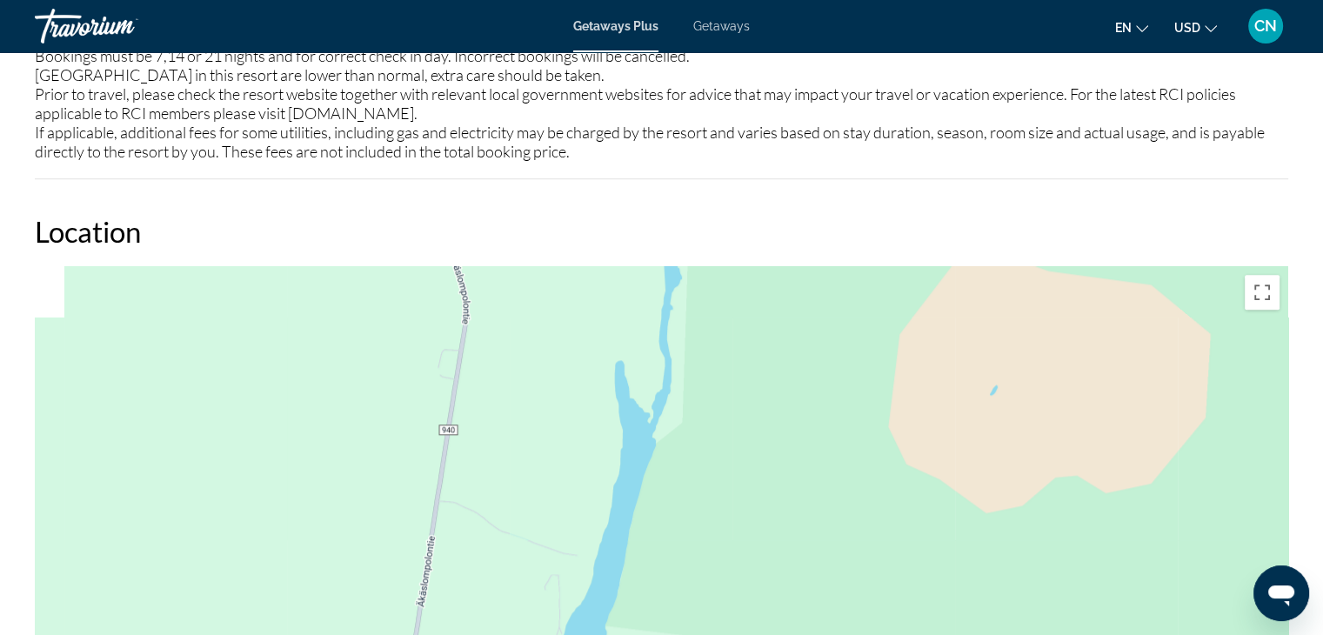
drag, startPoint x: 529, startPoint y: 319, endPoint x: 523, endPoint y: 616, distance: 297.4
click at [522, 619] on div "Main content" at bounding box center [661, 527] width 1253 height 522
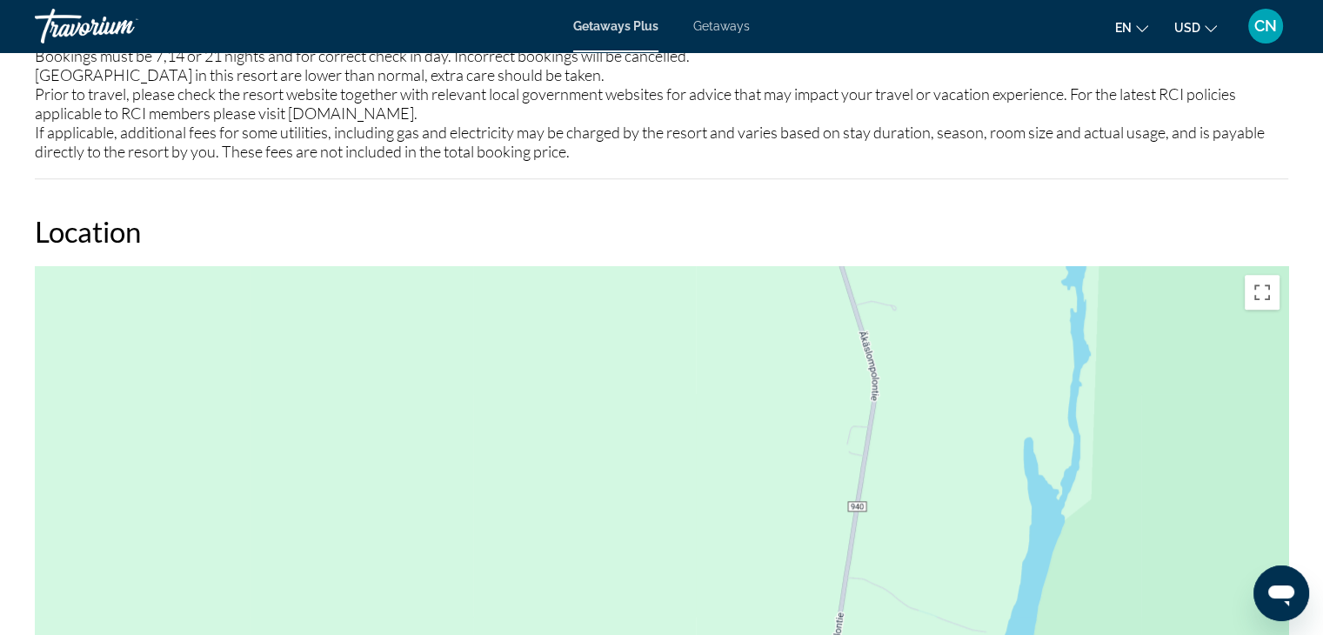
drag, startPoint x: 334, startPoint y: 429, endPoint x: 681, endPoint y: 526, distance: 360.3
click at [681, 526] on div "Main content" at bounding box center [661, 527] width 1253 height 522
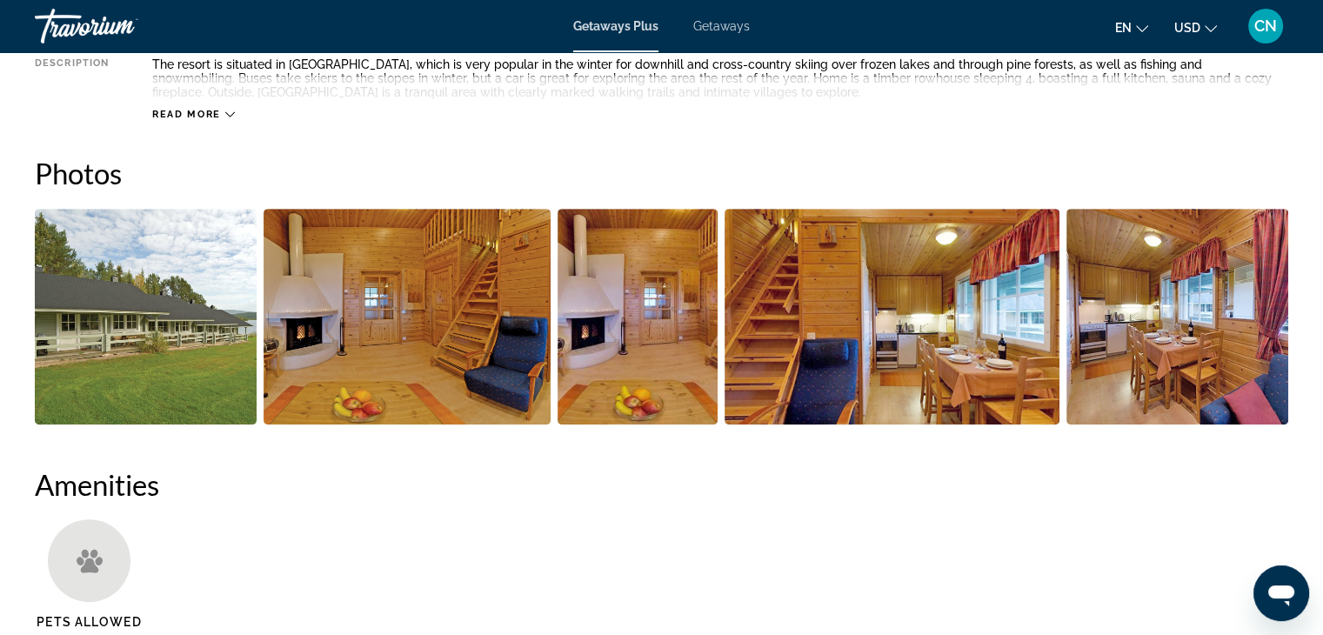
scroll to position [870, 0]
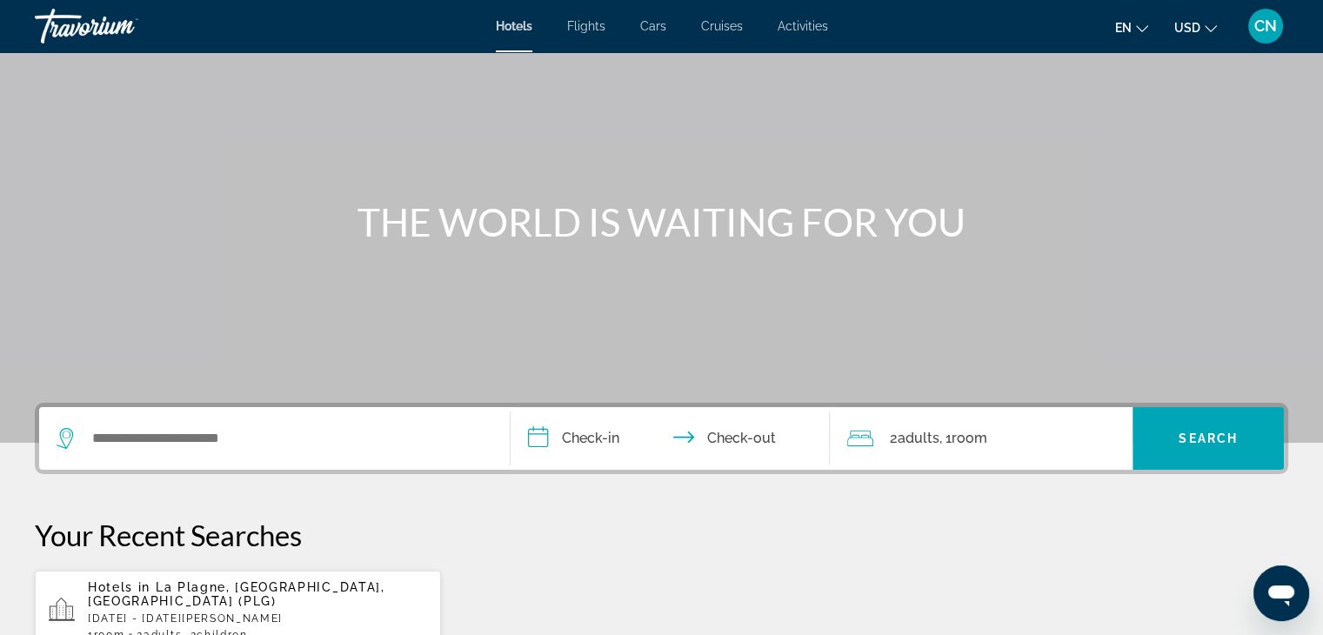
scroll to position [174, 0]
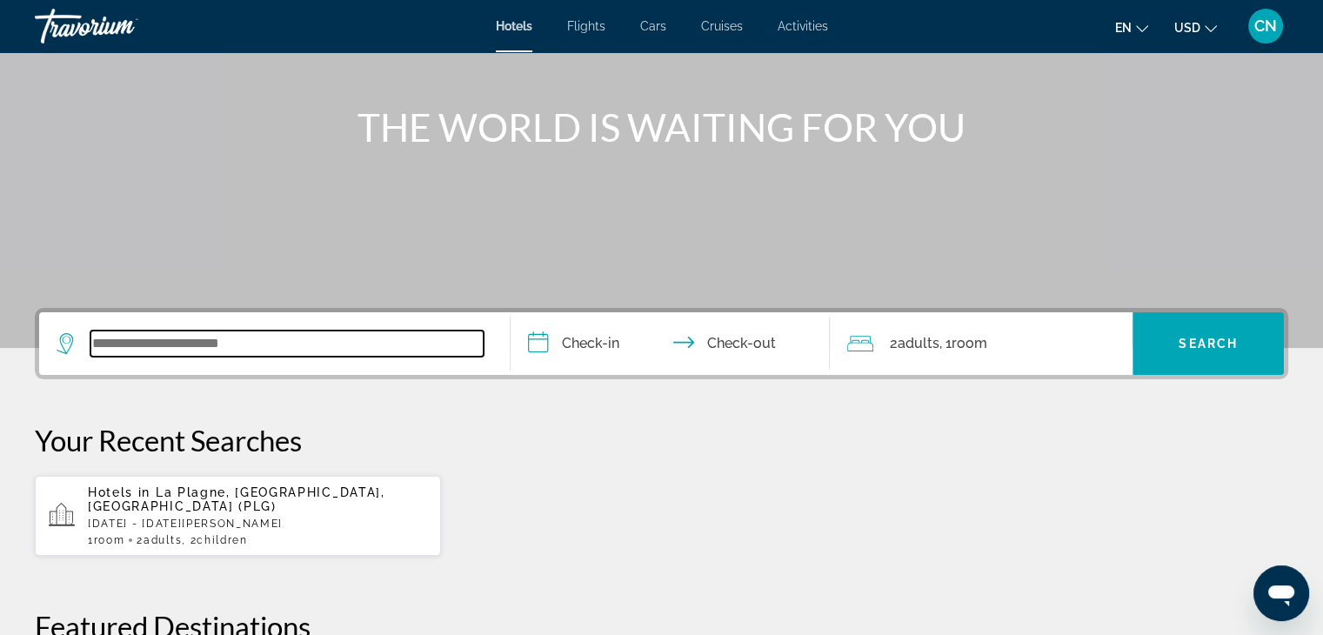
click at [146, 333] on input "Search widget" at bounding box center [286, 343] width 393 height 26
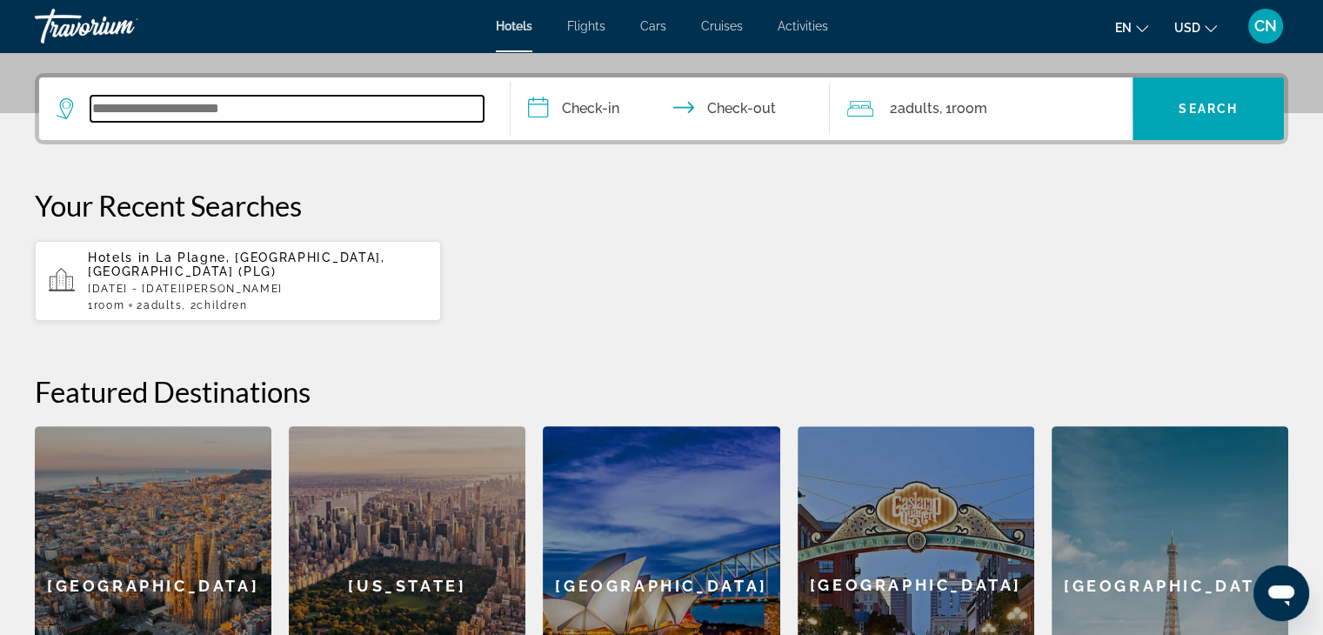
scroll to position [424, 0]
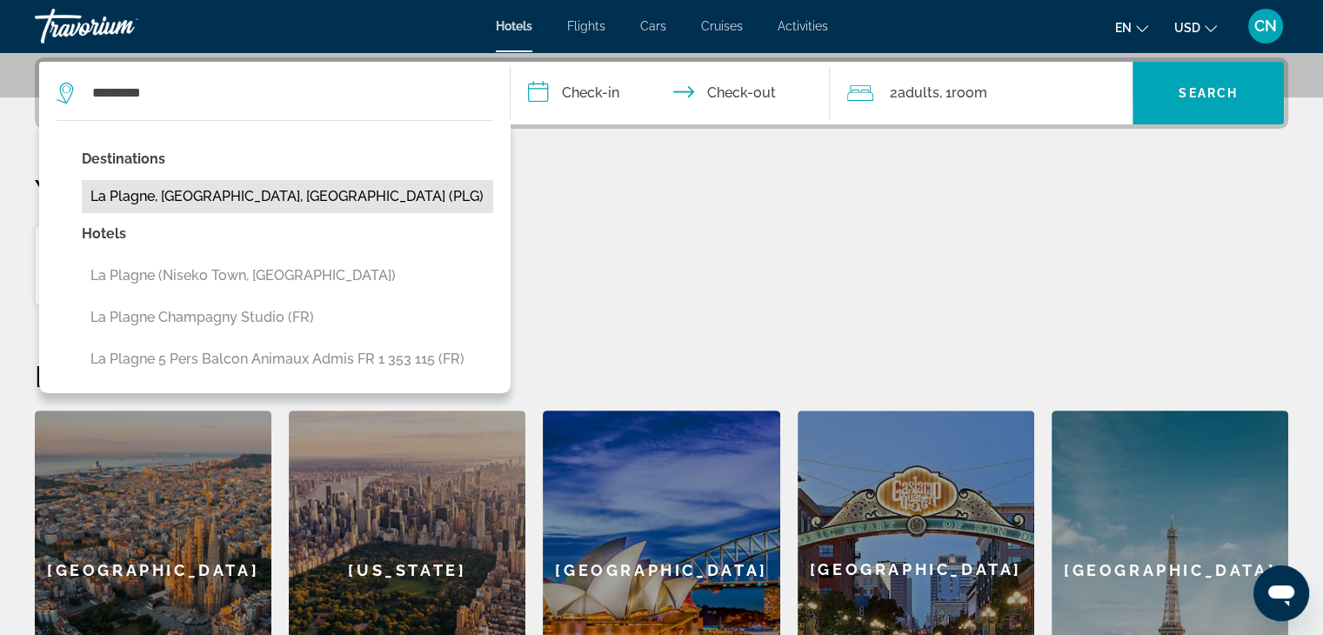
click at [305, 198] on button "La Plagne, Alpes Du Nord, France (PLG)" at bounding box center [287, 196] width 411 height 33
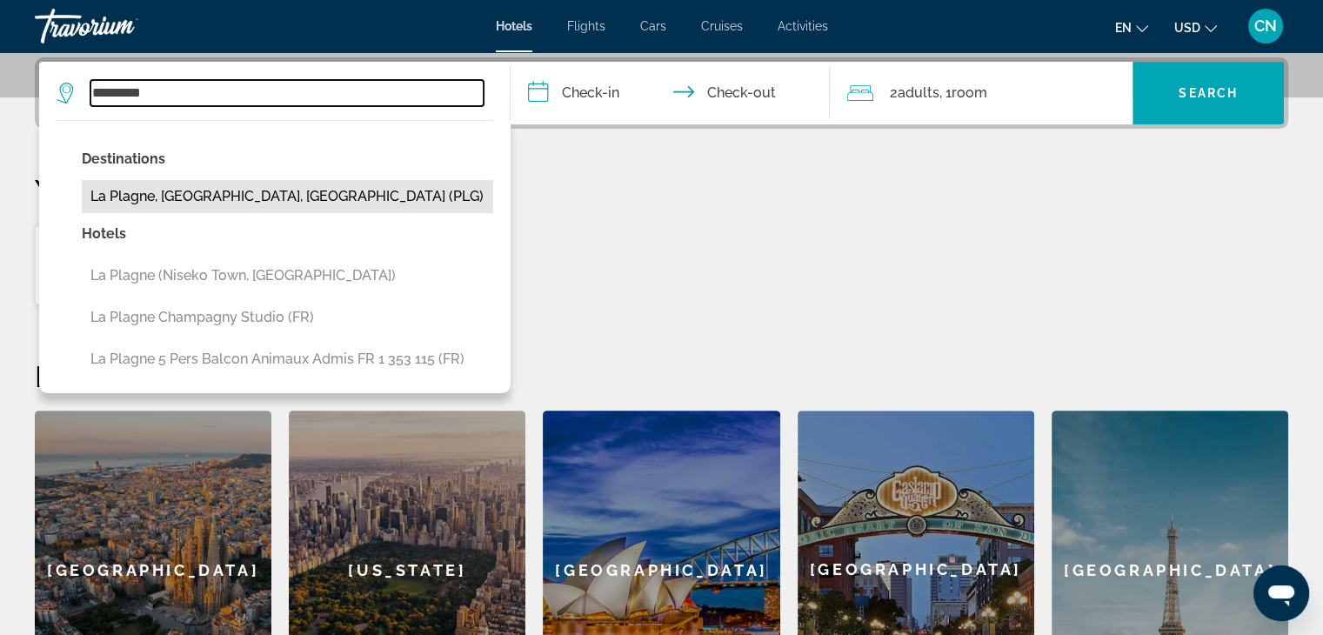
type input "**********"
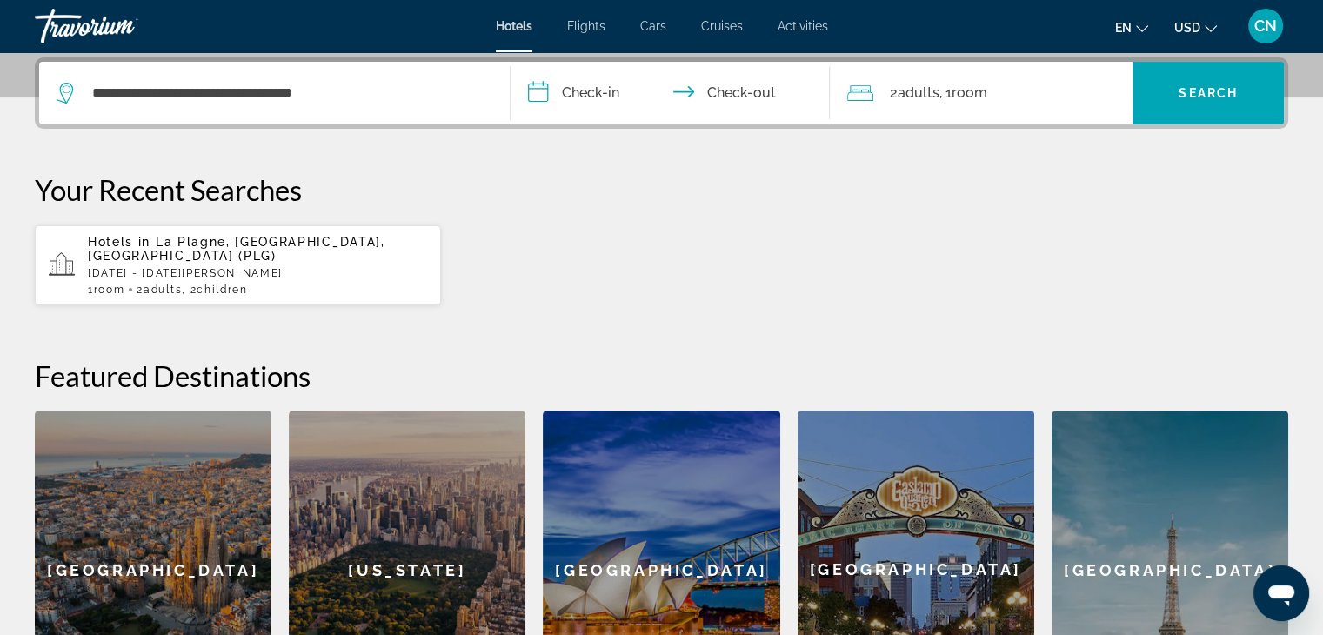
click at [570, 89] on input "**********" at bounding box center [673, 96] width 327 height 68
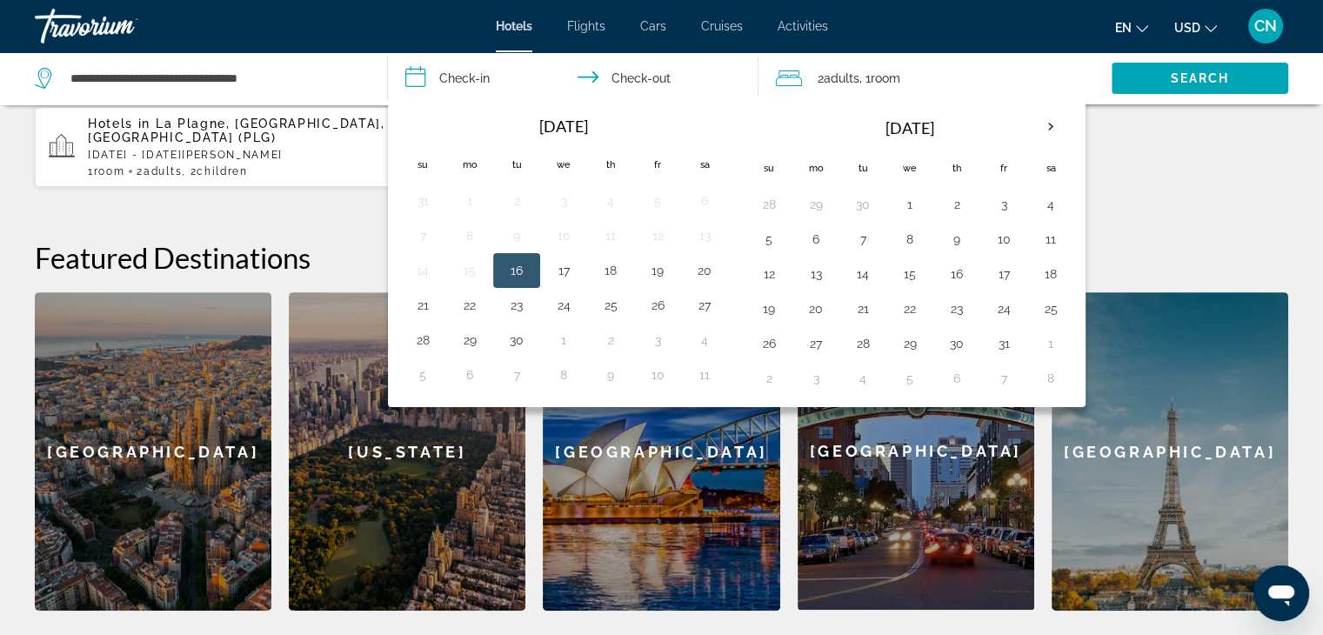
scroll to position [511, 0]
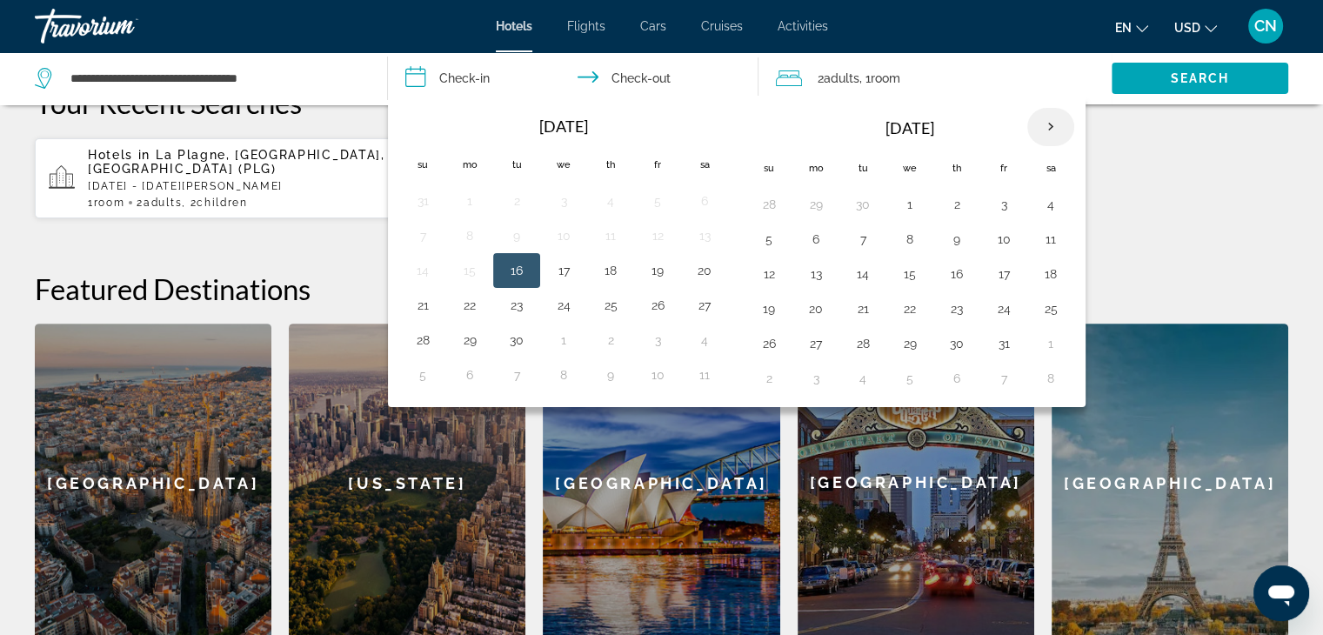
click at [1040, 127] on th "Next month" at bounding box center [1050, 127] width 47 height 38
click at [513, 306] on button "23" at bounding box center [517, 309] width 28 height 24
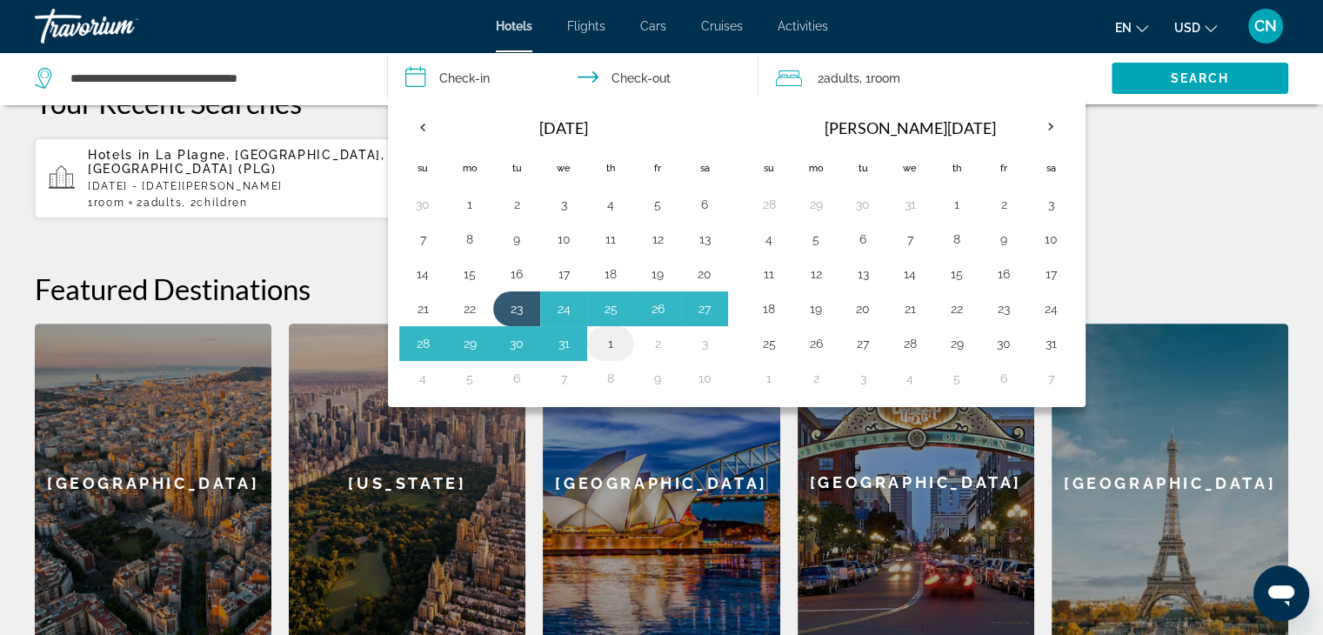
click at [612, 343] on button "1" at bounding box center [610, 343] width 28 height 24
type input "**********"
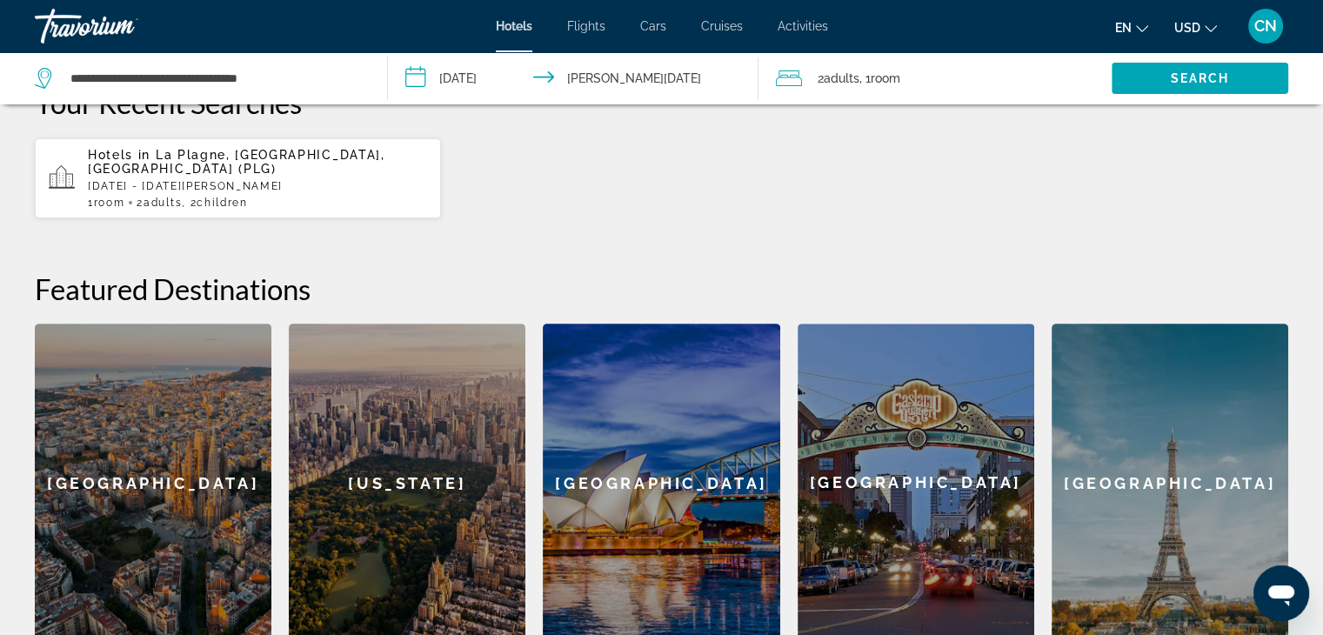
click at [338, 194] on div "Hotels in La Plagne, Alpes Du Nord, France (PLG) Sat, 20 Dec - Fri, 02 Jan 1 Ro…" at bounding box center [257, 178] width 339 height 61
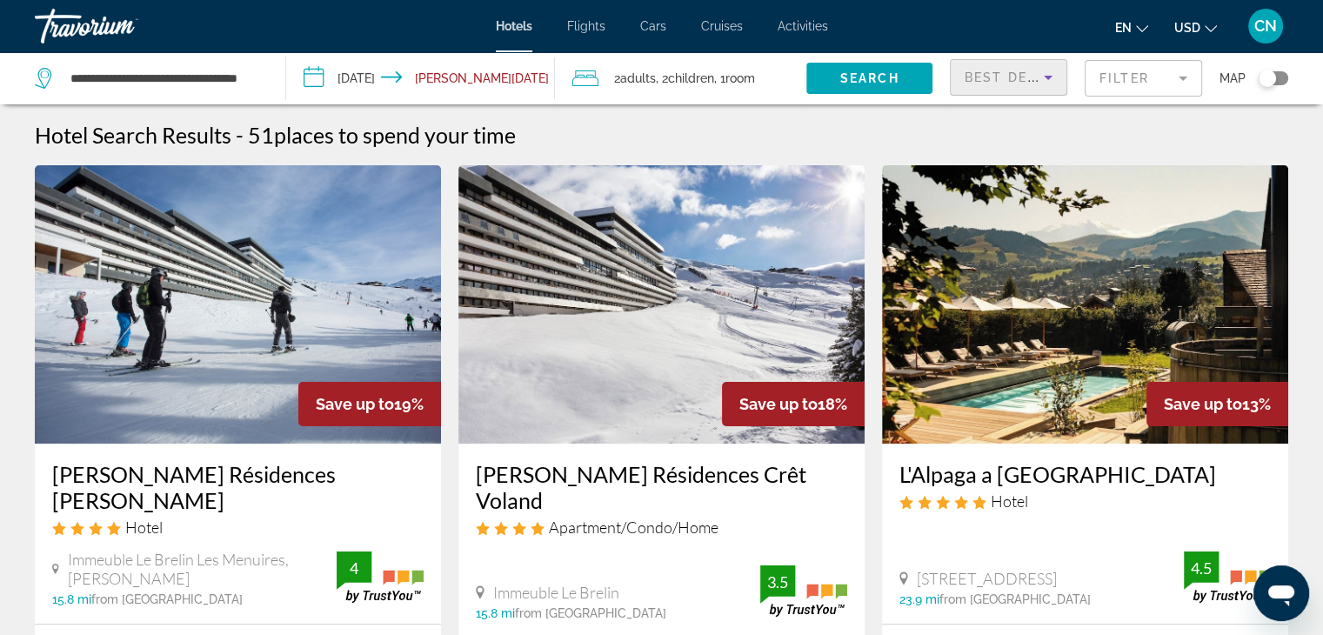
click at [1052, 82] on icon "Sort by" at bounding box center [1047, 77] width 21 height 21
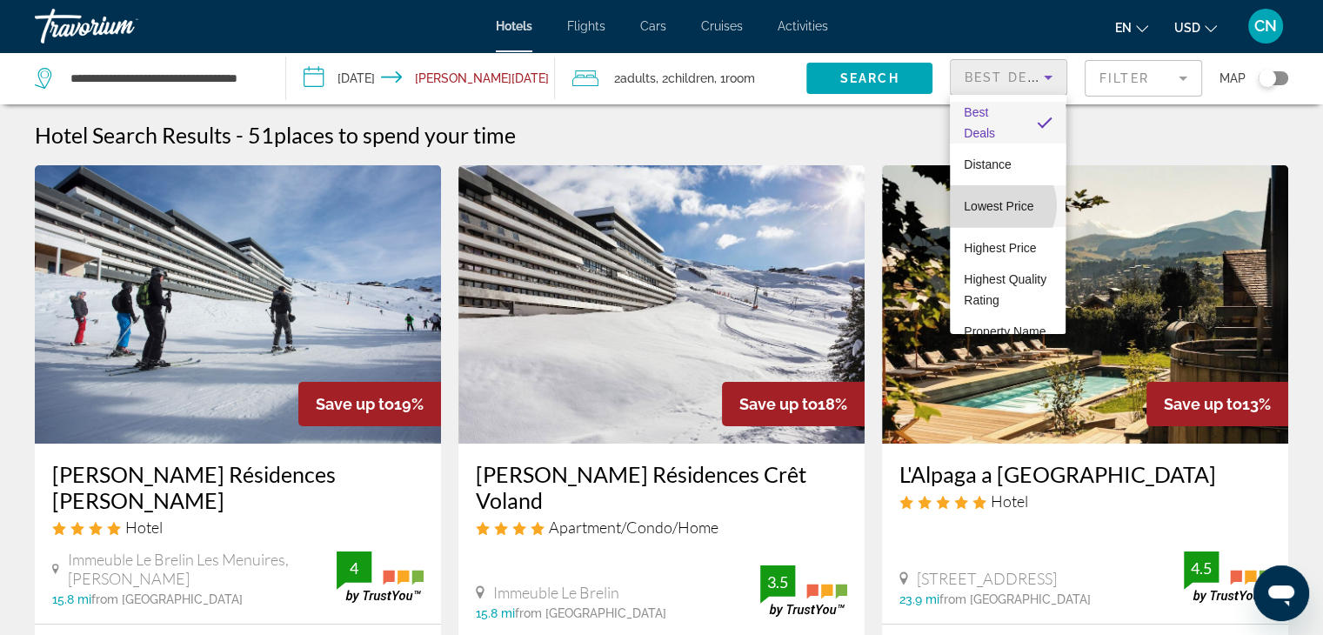
click at [995, 205] on span "Lowest Price" at bounding box center [998, 206] width 70 height 14
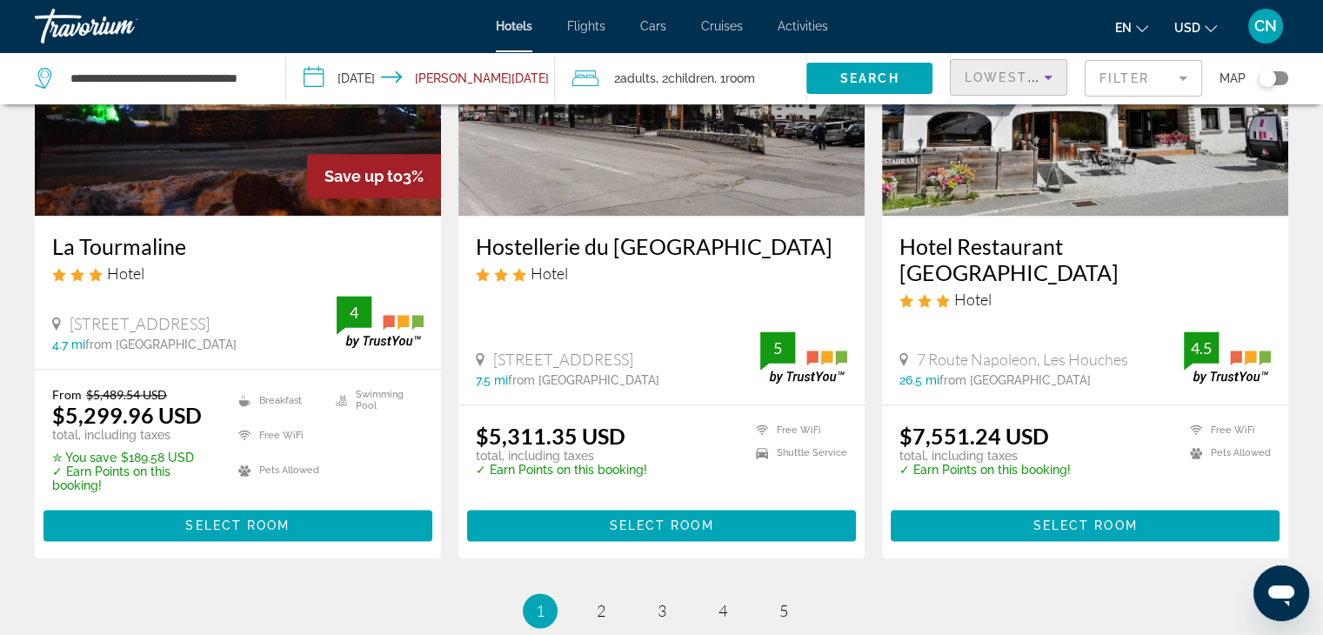
scroll to position [2413, 0]
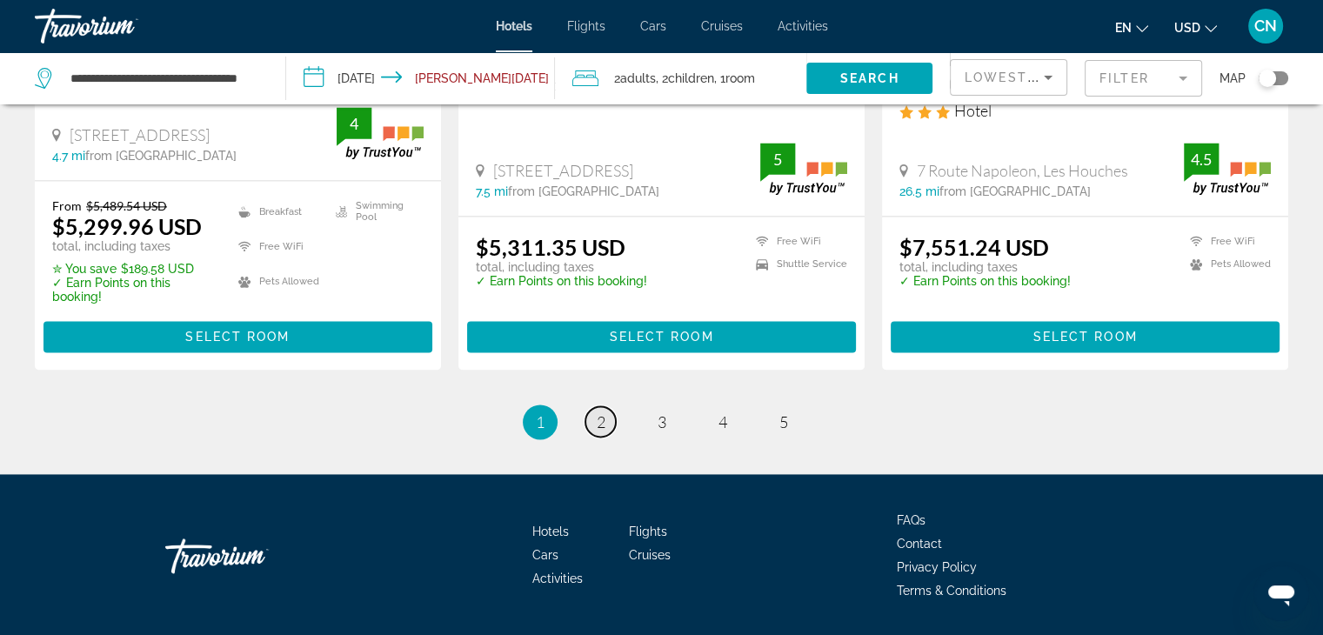
click at [602, 412] on span "2" at bounding box center [600, 421] width 9 height 19
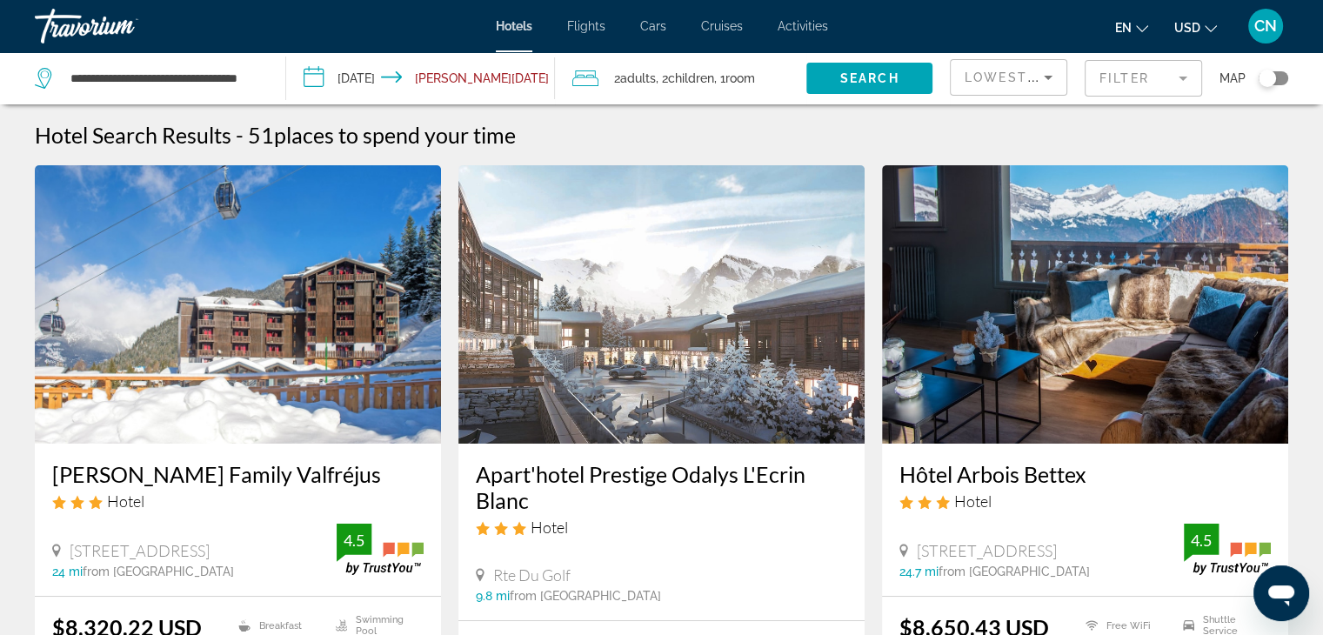
click at [483, 70] on input "**********" at bounding box center [424, 80] width 276 height 57
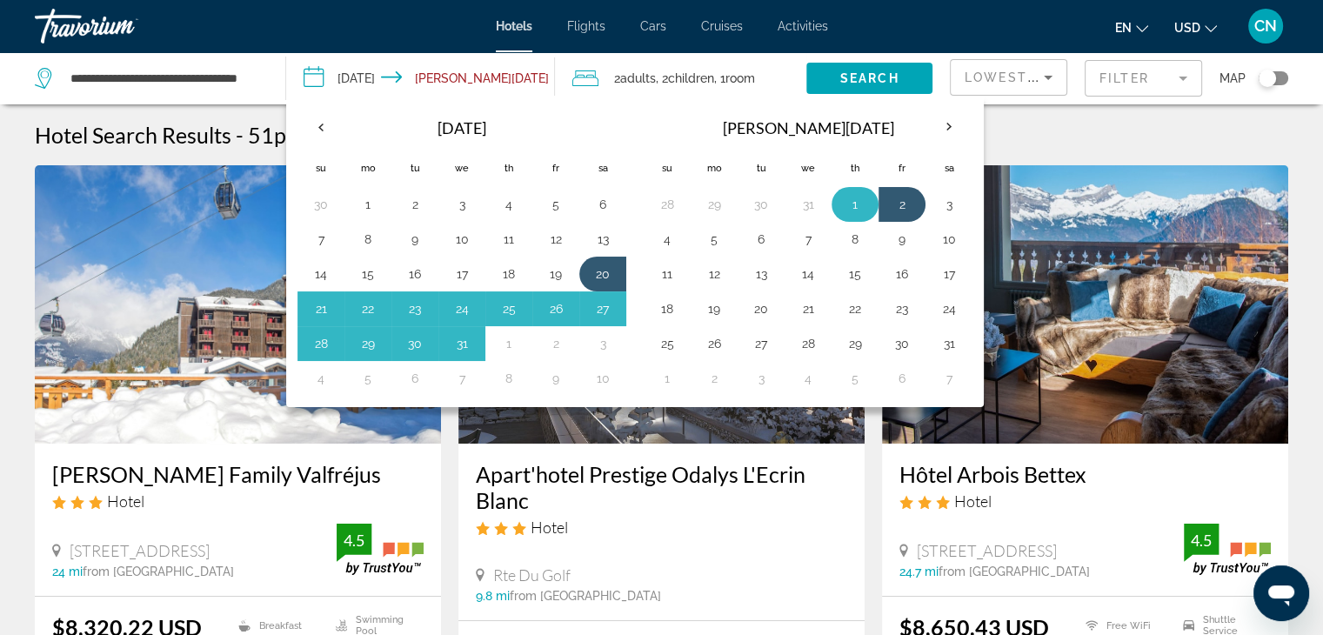
click at [849, 206] on button "1" at bounding box center [855, 204] width 28 height 24
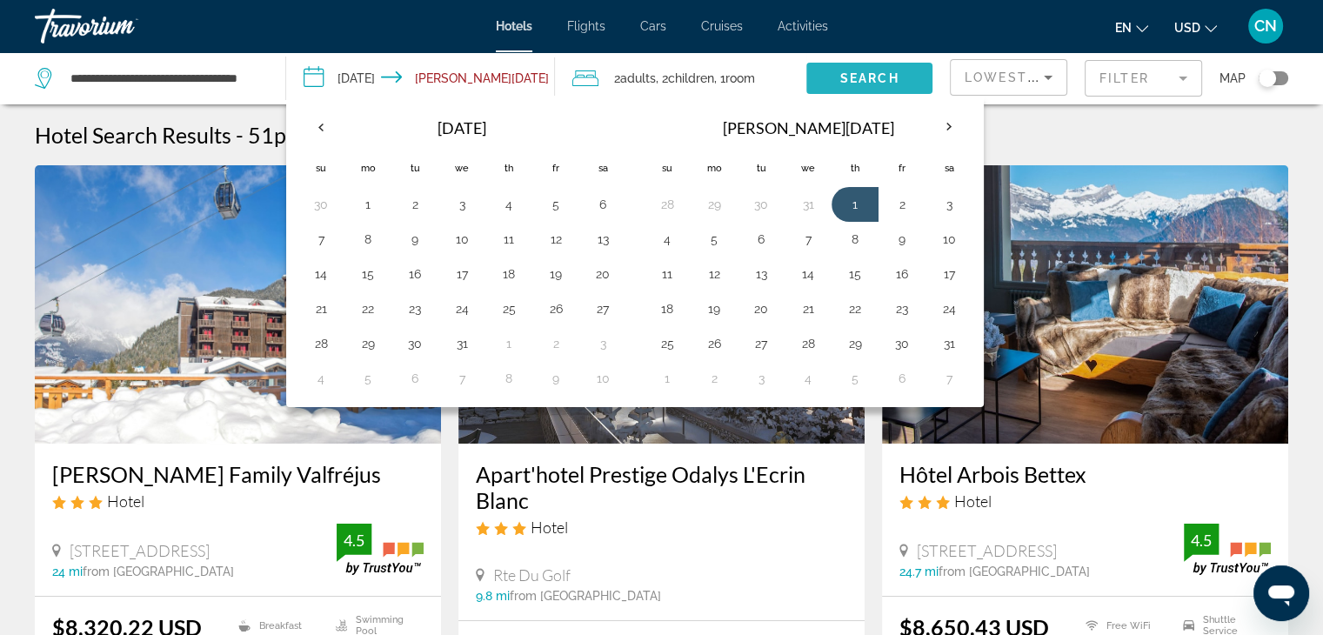
click at [850, 79] on span "Search" at bounding box center [869, 78] width 59 height 14
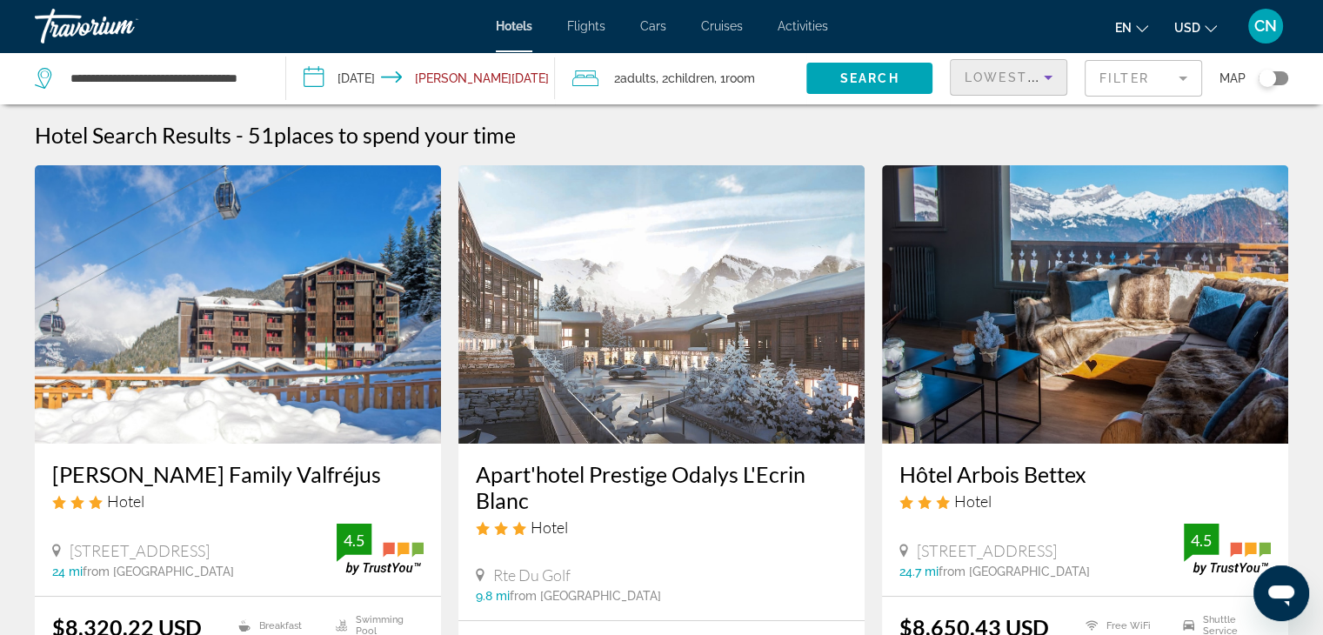
click at [1049, 77] on icon "Sort by" at bounding box center [1047, 78] width 9 height 4
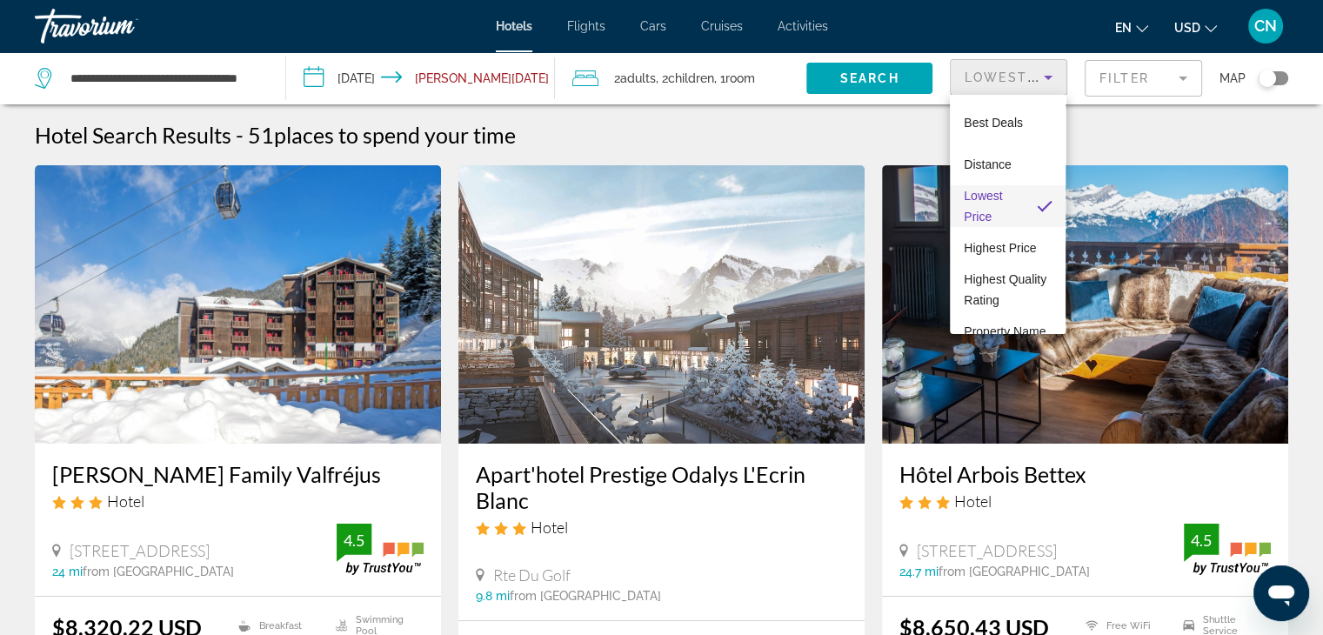
click at [994, 207] on span "Lowest Price" at bounding box center [992, 206] width 58 height 42
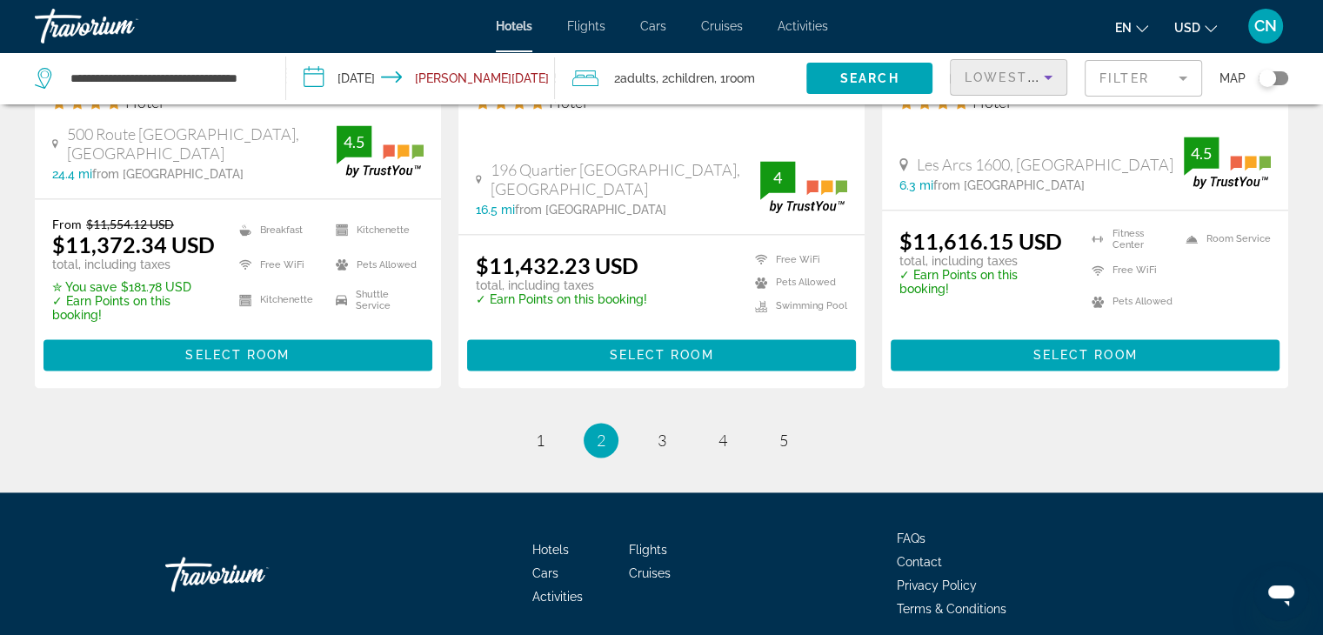
scroll to position [2424, 0]
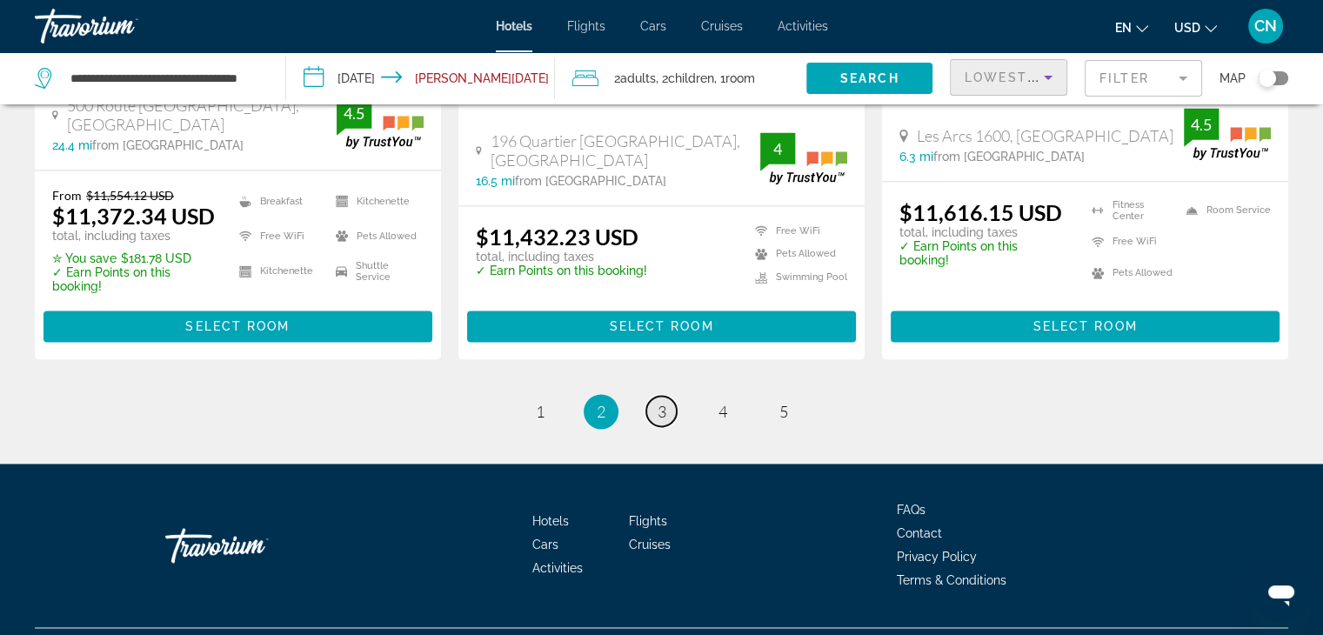
click at [657, 402] on span "3" at bounding box center [661, 411] width 9 height 19
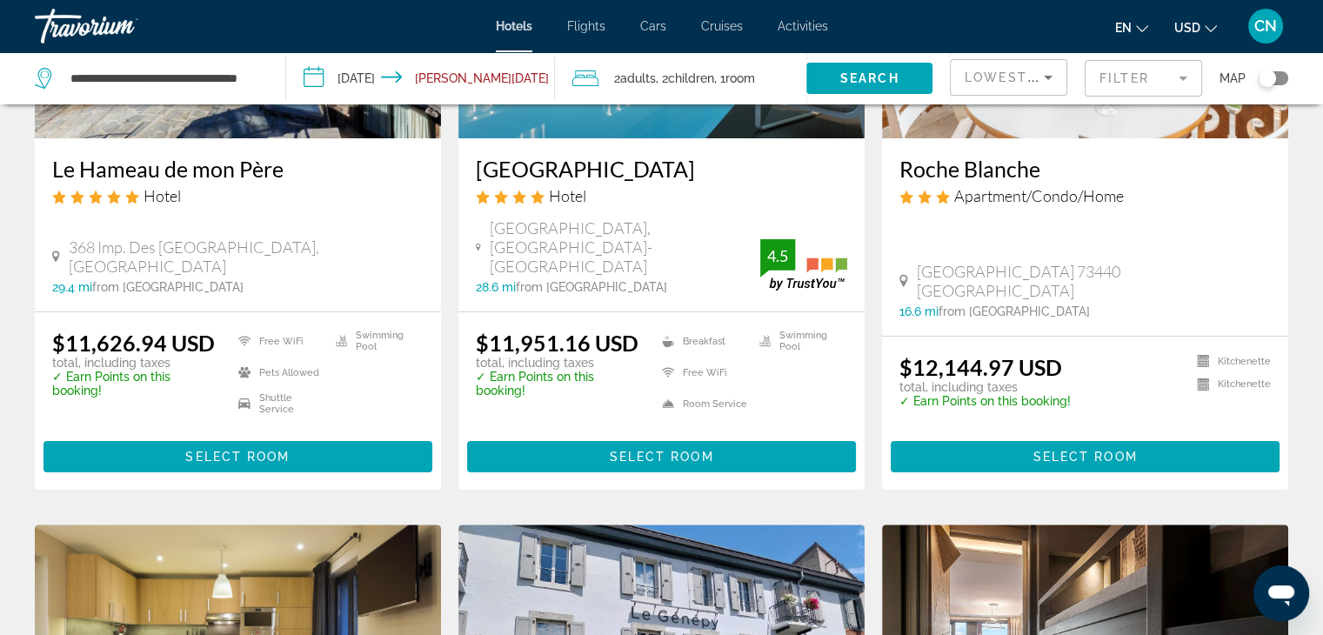
scroll to position [87, 0]
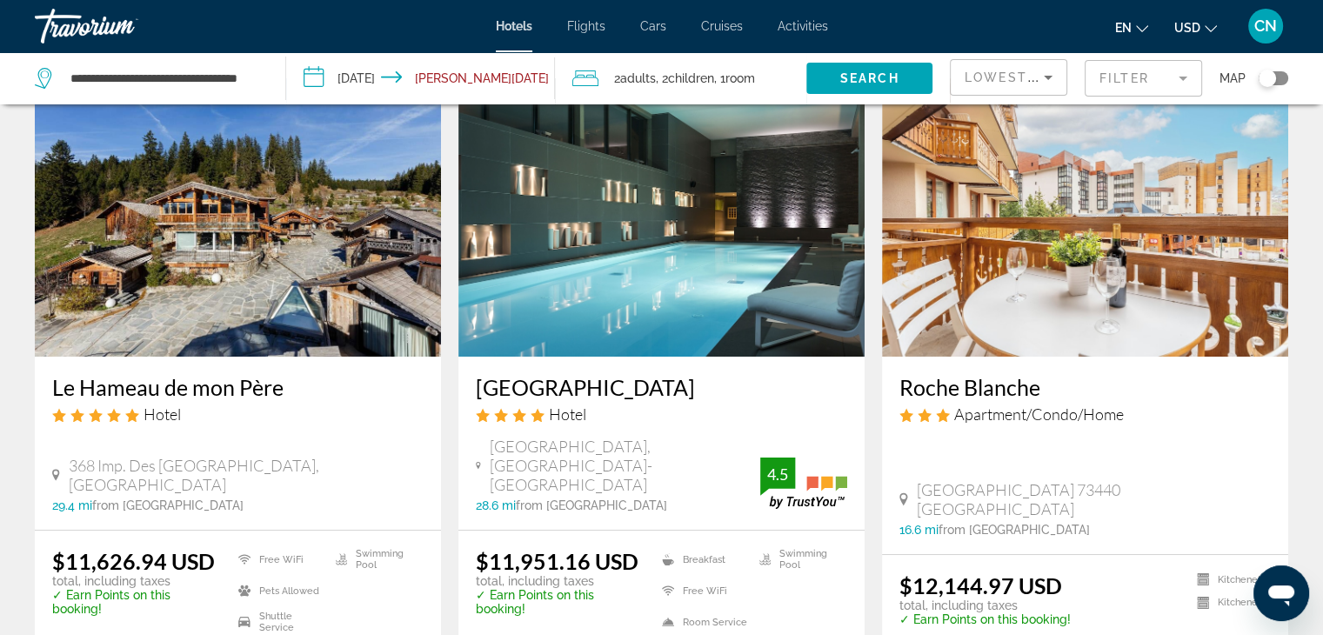
click at [223, 91] on div "**********" at bounding box center [151, 78] width 233 height 52
click at [117, 84] on input "**********" at bounding box center [164, 78] width 190 height 26
click at [58, 79] on div "**********" at bounding box center [147, 78] width 224 height 26
click at [43, 76] on icon "Search widget" at bounding box center [45, 78] width 21 height 21
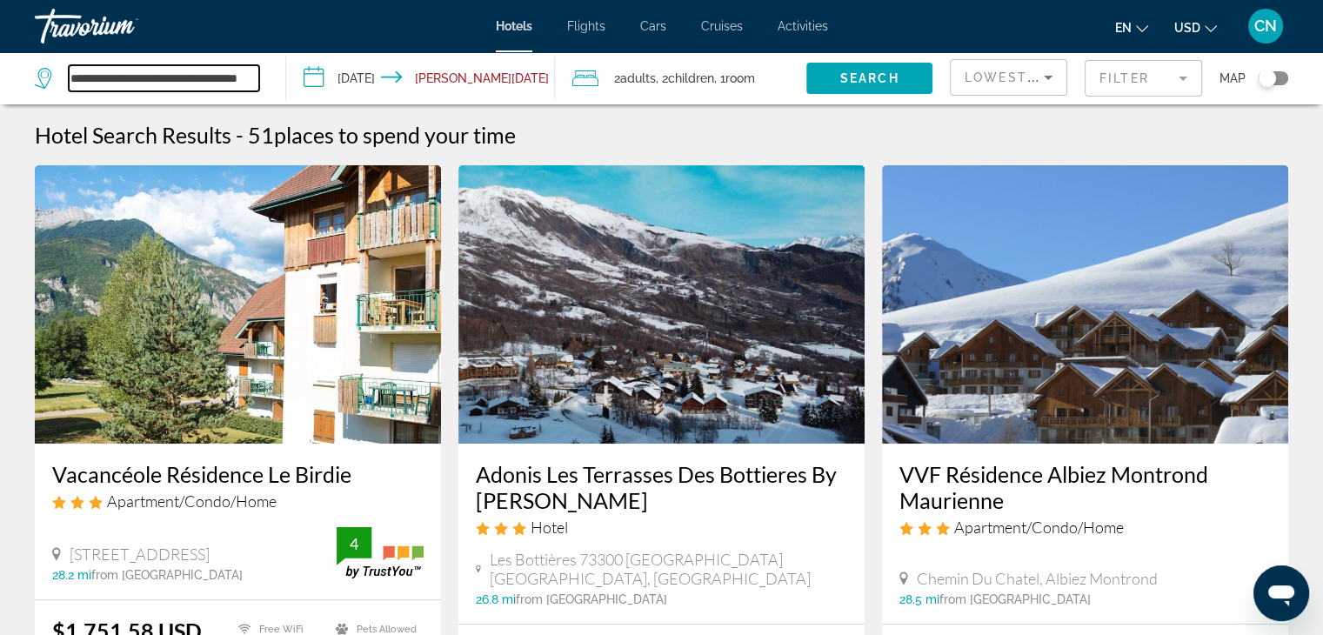
click at [186, 70] on input "**********" at bounding box center [164, 78] width 190 height 26
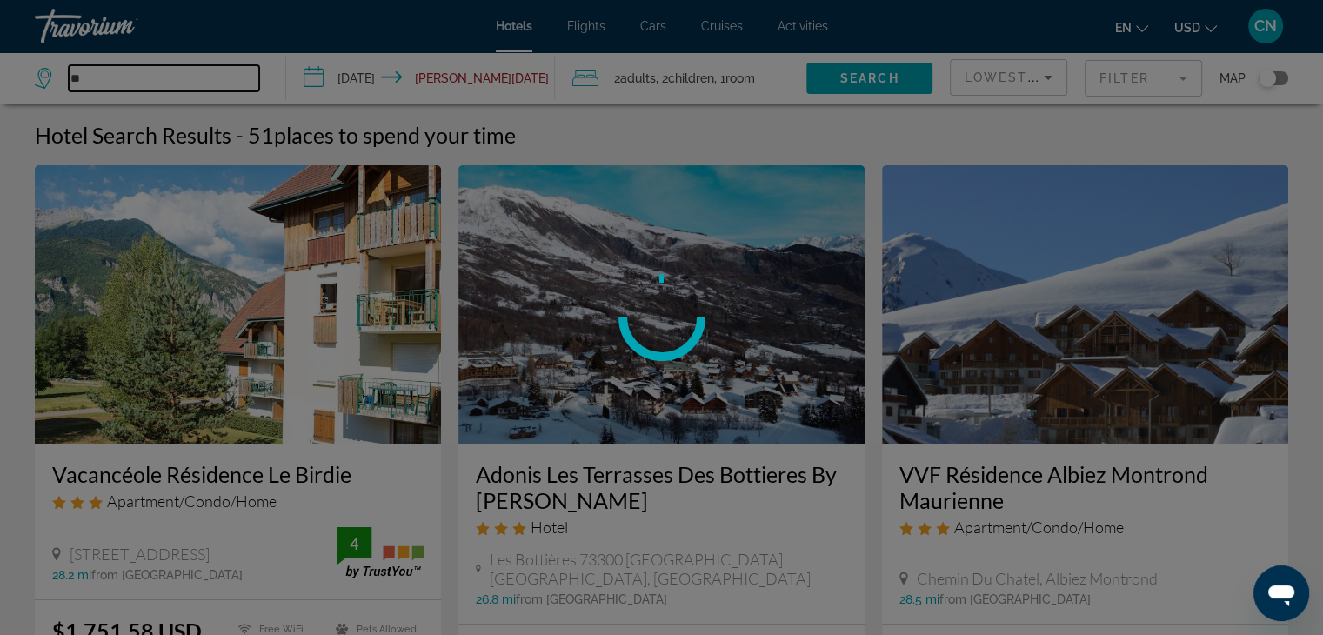
type input "*"
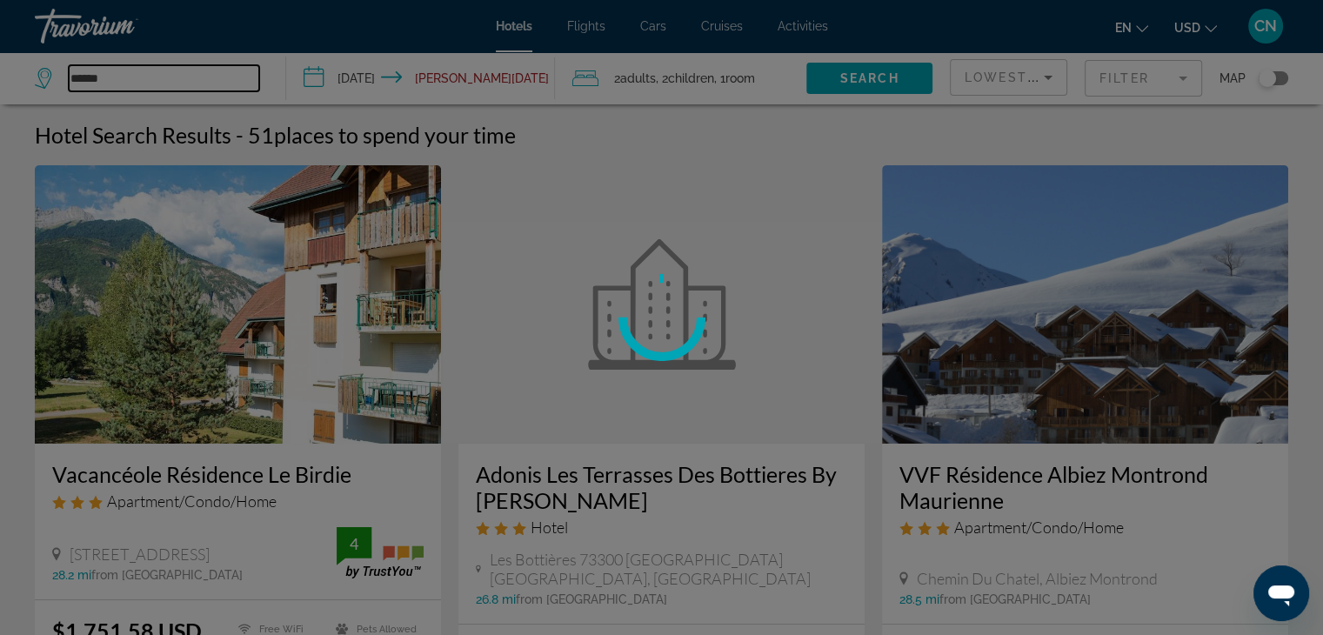
type input "******"
click at [487, 82] on div at bounding box center [661, 317] width 1323 height 635
click at [473, 78] on div at bounding box center [661, 317] width 1323 height 635
click at [90, 84] on div at bounding box center [661, 317] width 1323 height 635
